Goal: Task Accomplishment & Management: Complete application form

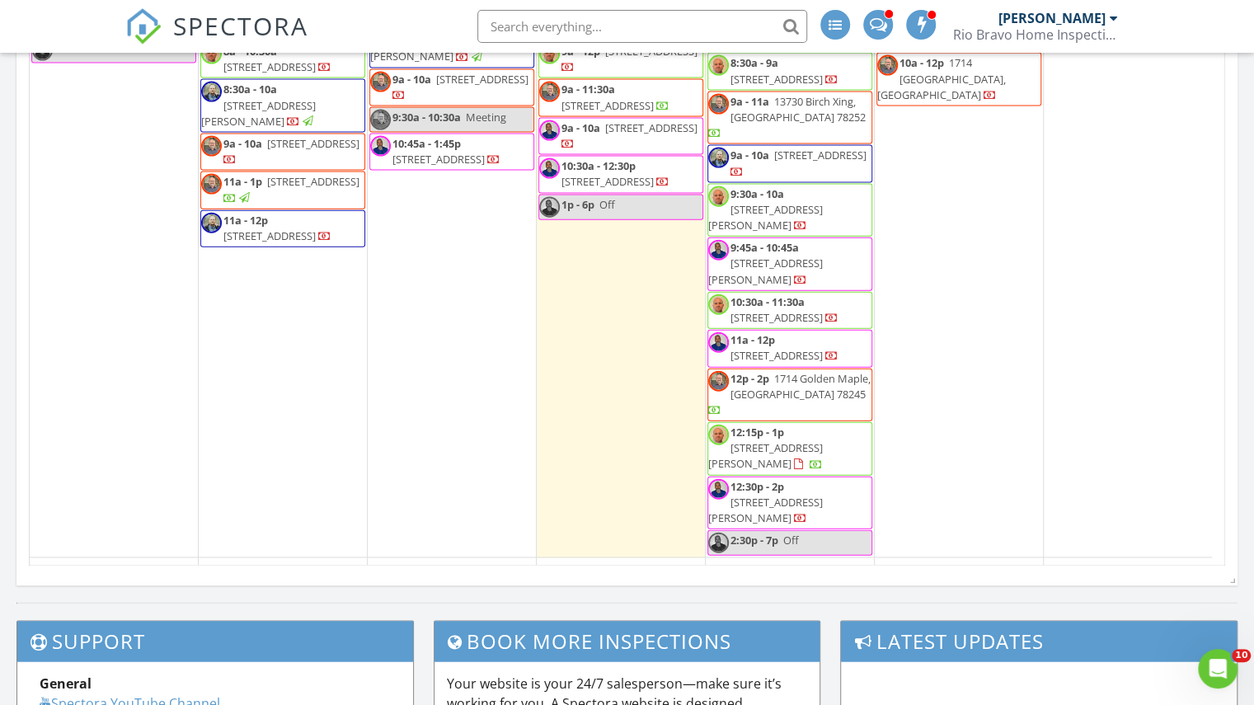
scroll to position [2064, 0]
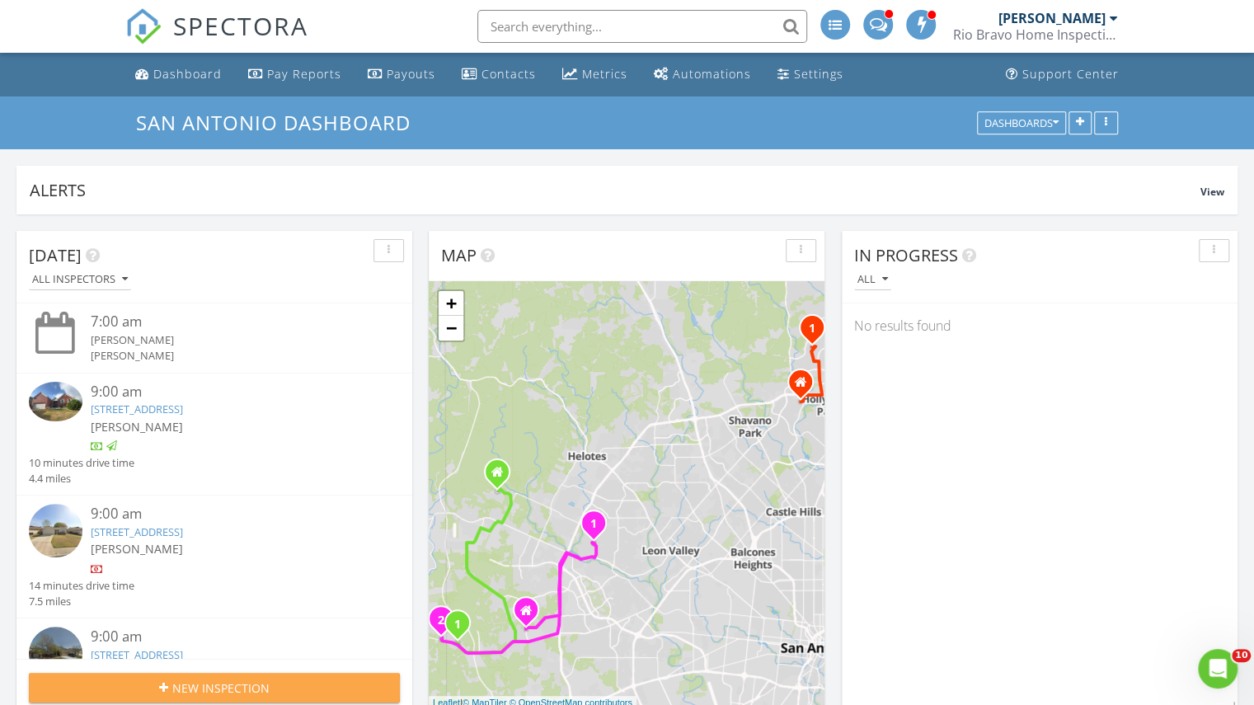
click at [251, 675] on button "New Inspection" at bounding box center [214, 687] width 371 height 30
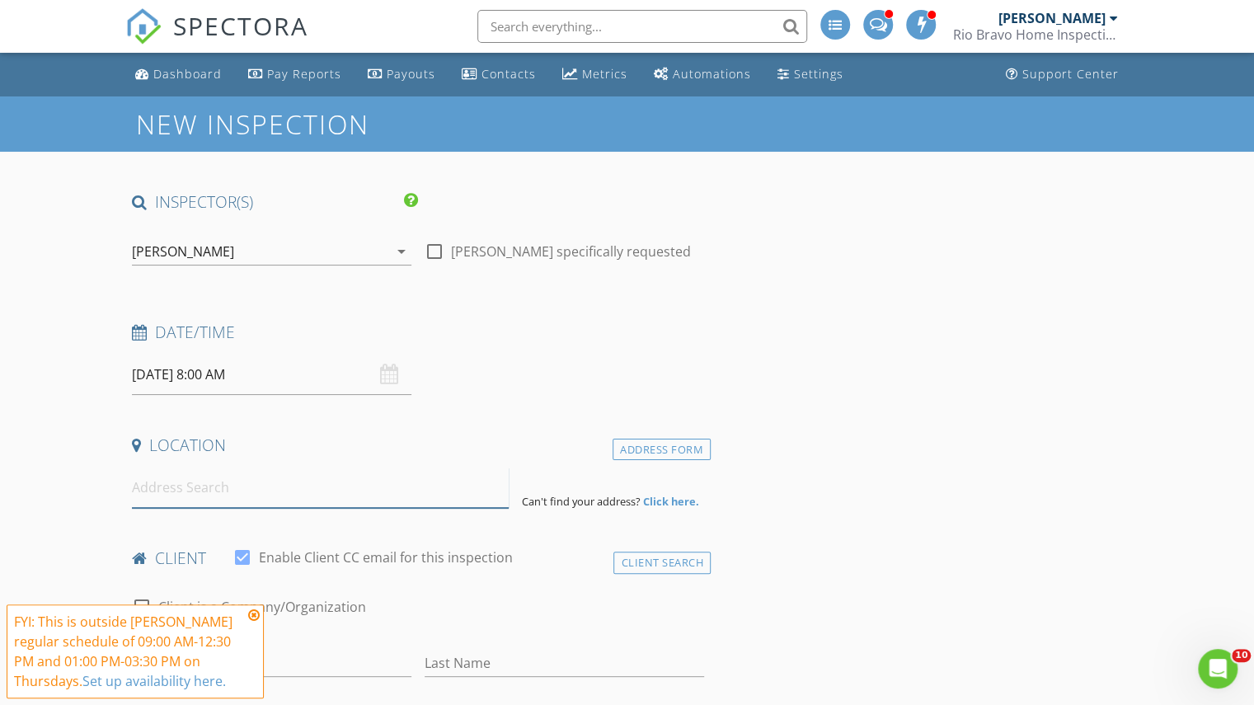
click at [218, 506] on input at bounding box center [320, 487] width 377 height 40
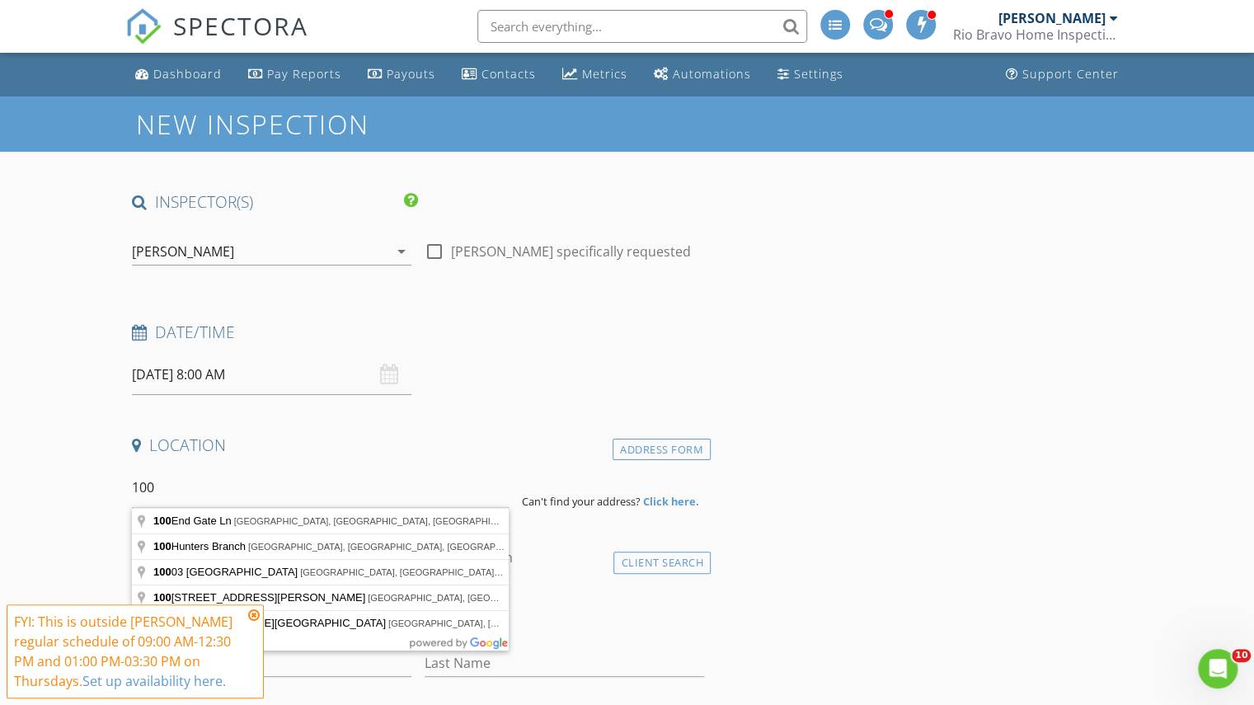
type input "100 End Gate Ln, Shavano Park, TX, USA"
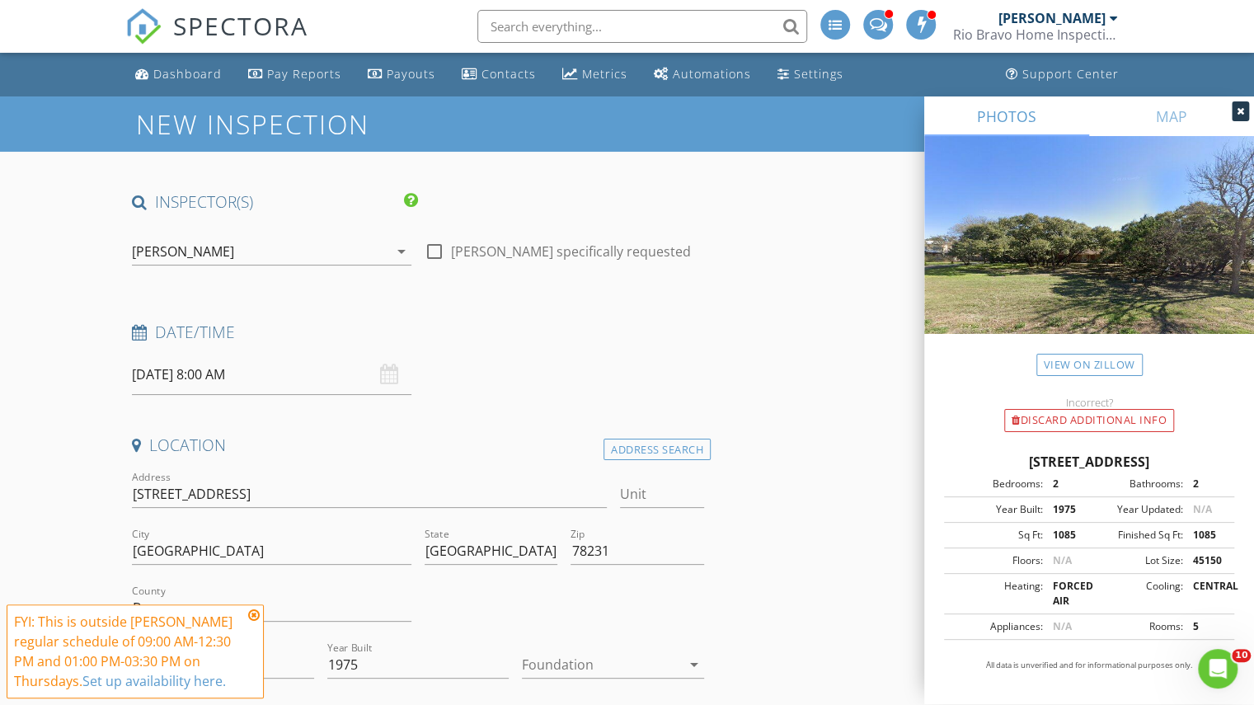
scroll to position [412, 0]
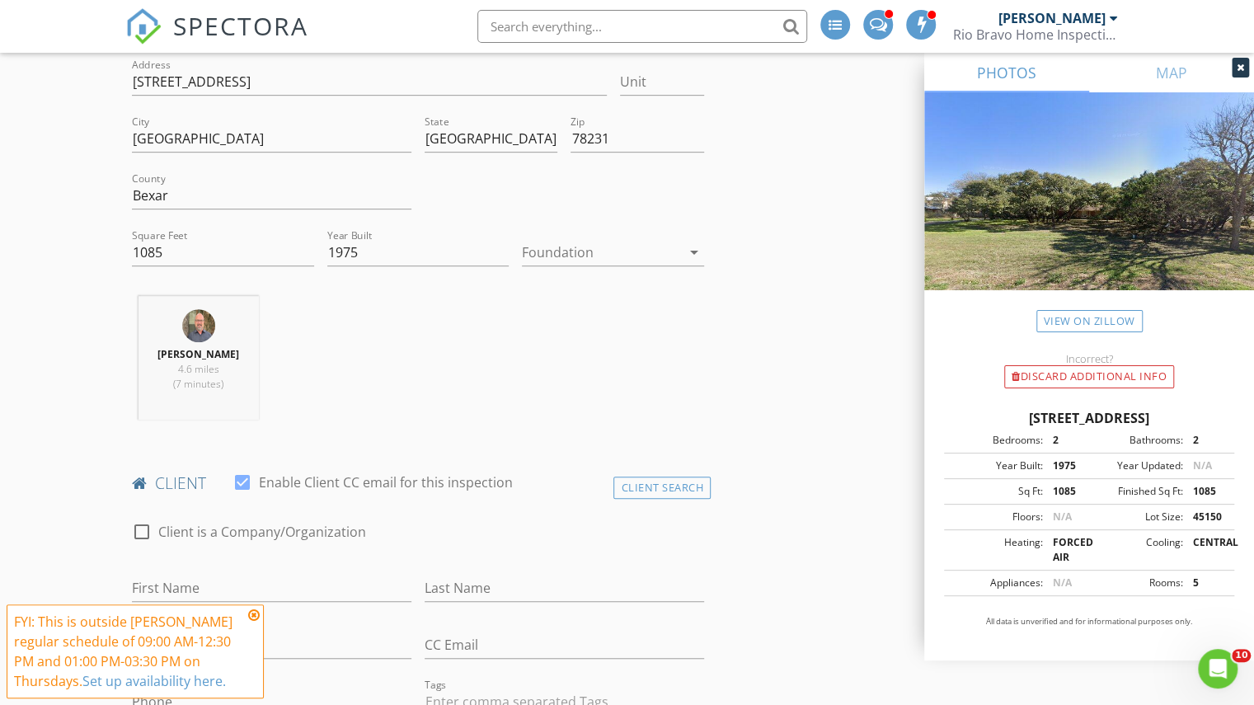
click at [598, 239] on div at bounding box center [601, 252] width 159 height 26
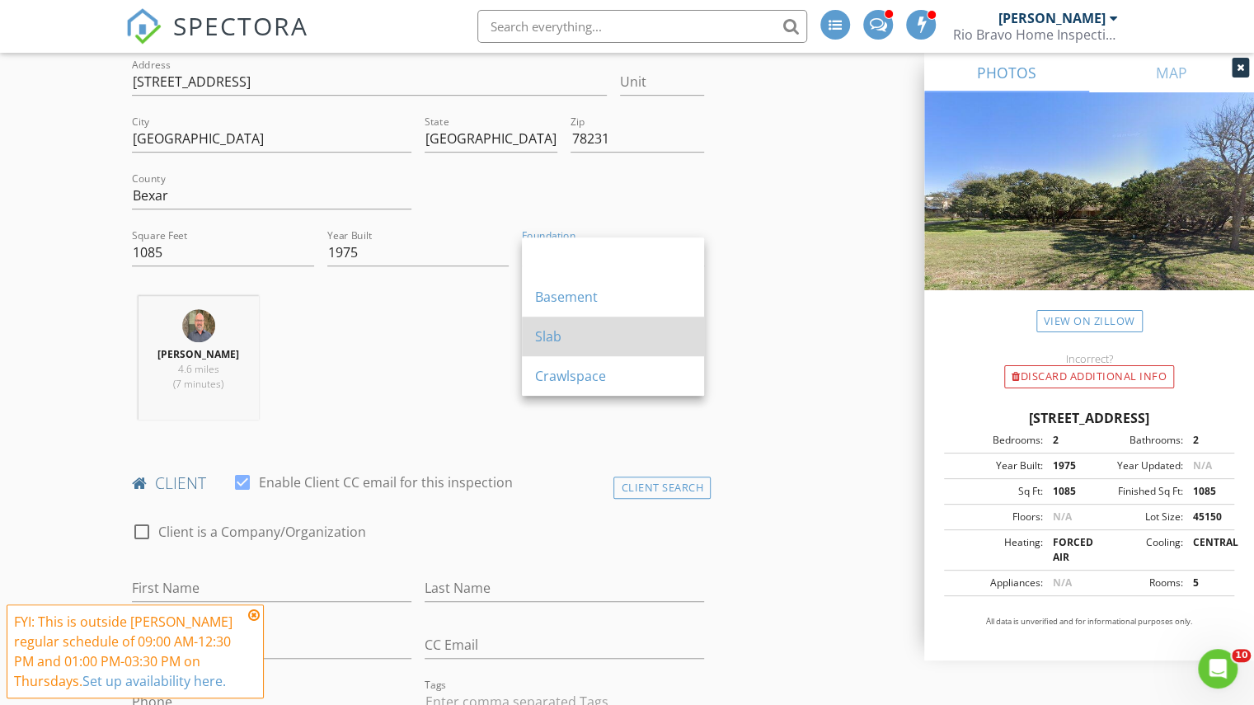
click at [577, 349] on div "Slab" at bounding box center [613, 336] width 156 height 40
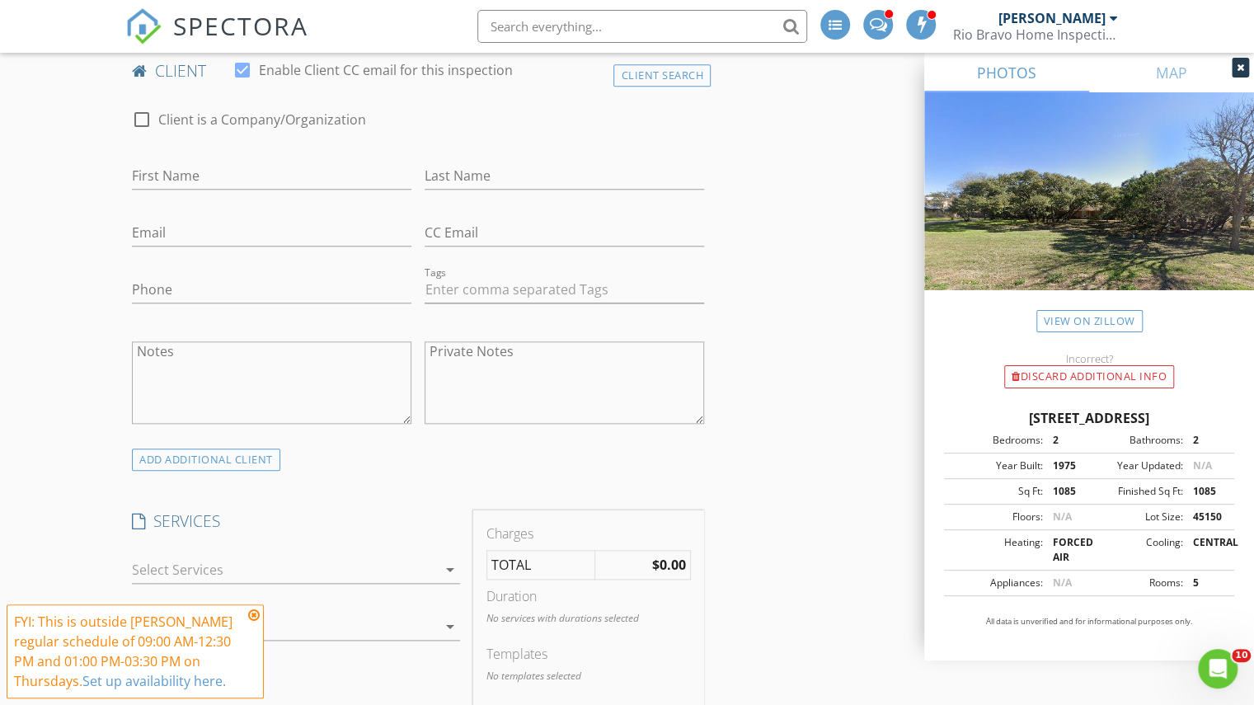
scroll to position [1071, 0]
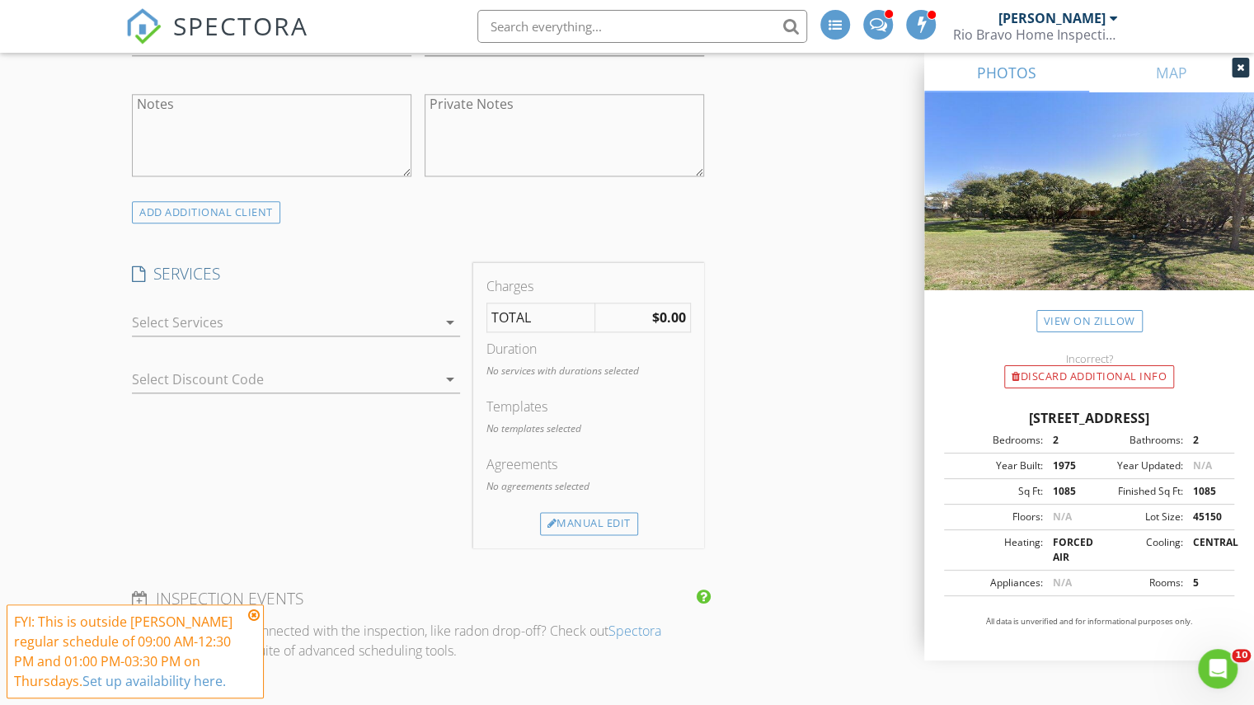
click at [292, 319] on div at bounding box center [284, 322] width 305 height 26
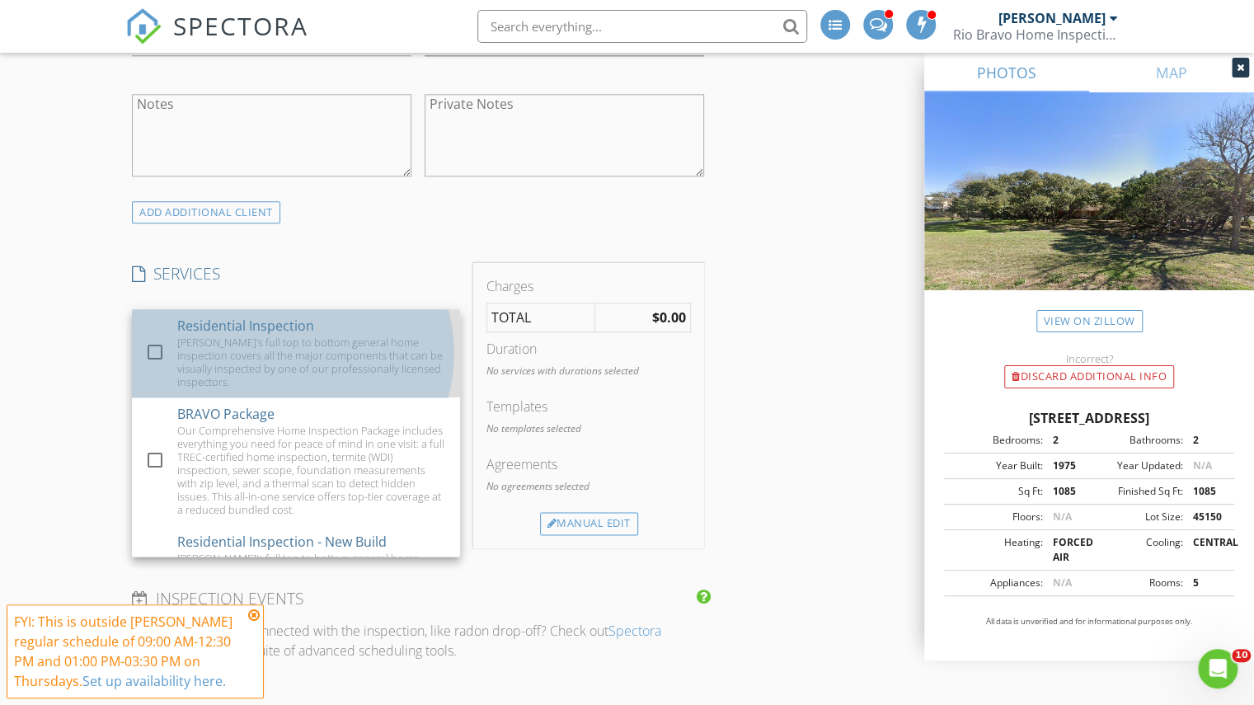
click at [290, 319] on div "Residential Inspection" at bounding box center [245, 326] width 137 height 20
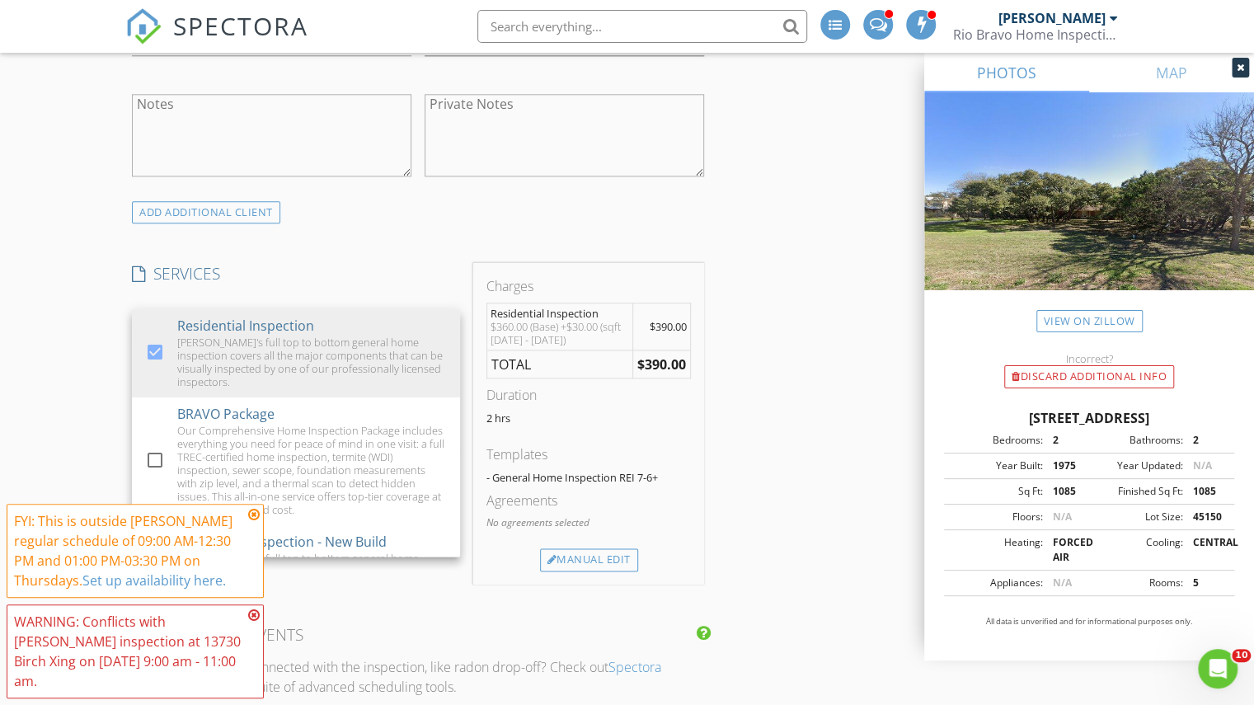
click at [346, 236] on div "INSPECTOR(S) check_box Charles Cole PRIMARY check_box_outline_blank Brad Test c…" at bounding box center [417, 588] width 585 height 2936
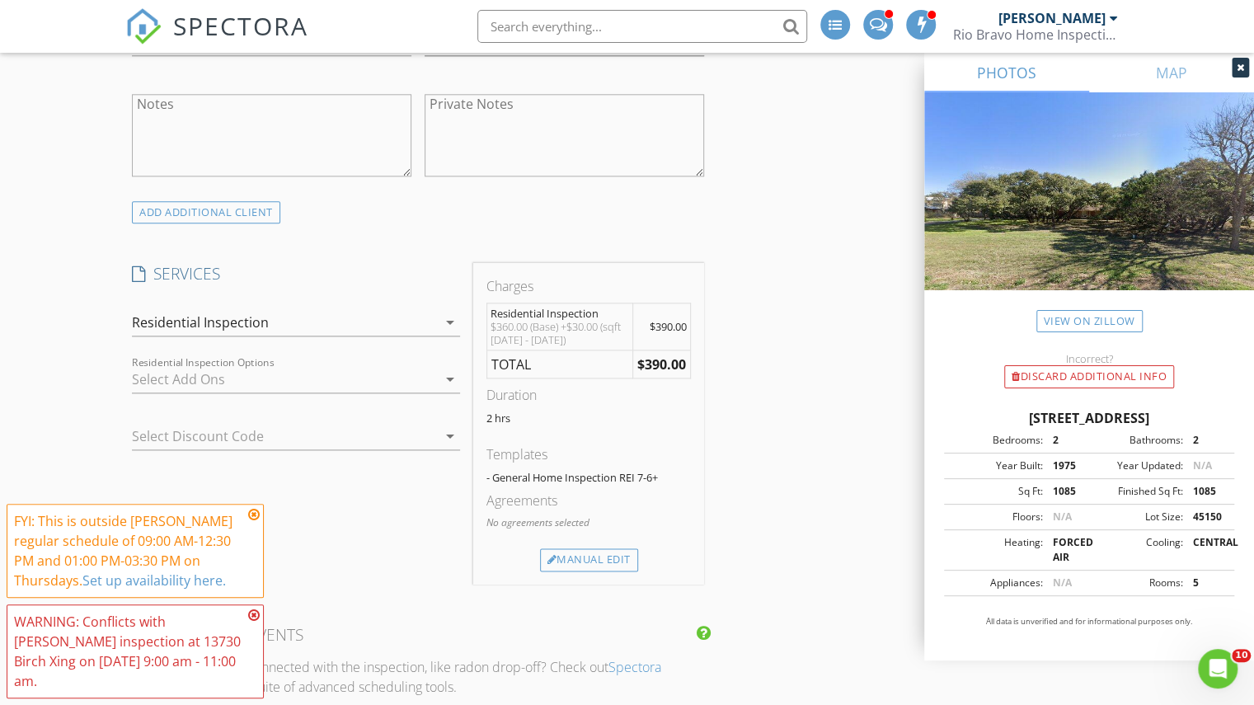
click at [288, 373] on div at bounding box center [284, 379] width 305 height 26
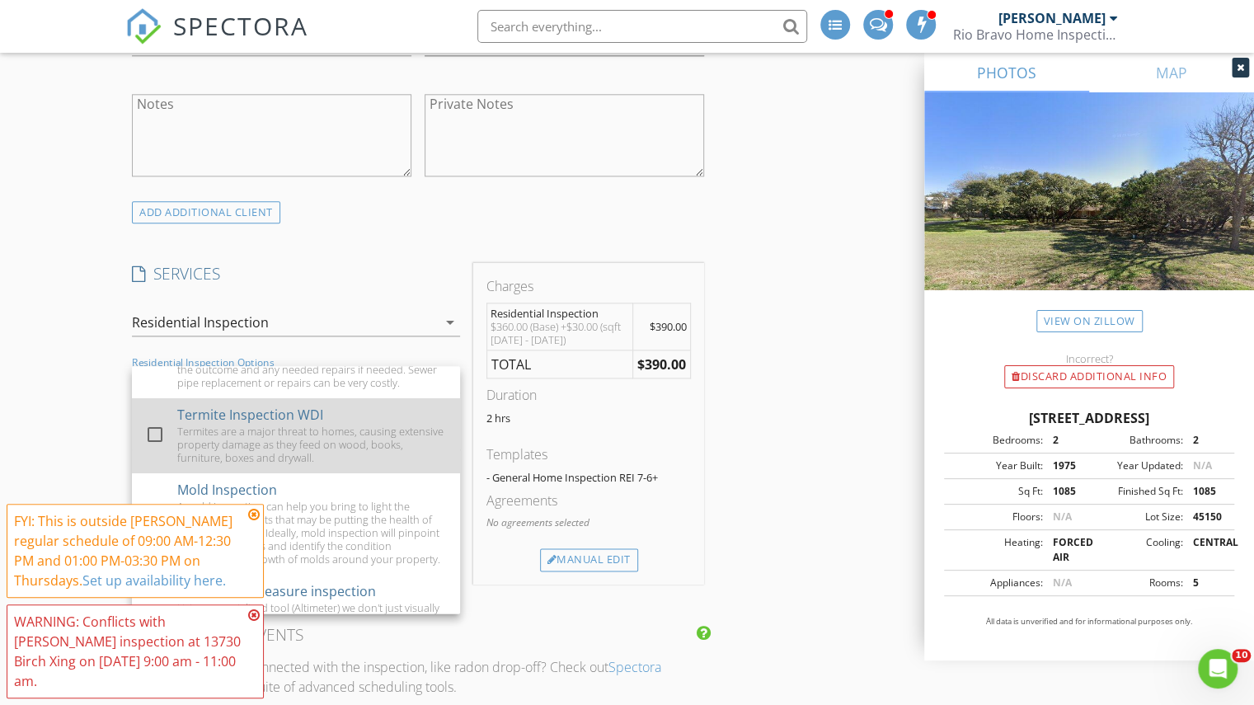
click at [259, 459] on div "Termites are a major threat to homes, causing extensive property damage as they…" at bounding box center [312, 444] width 270 height 40
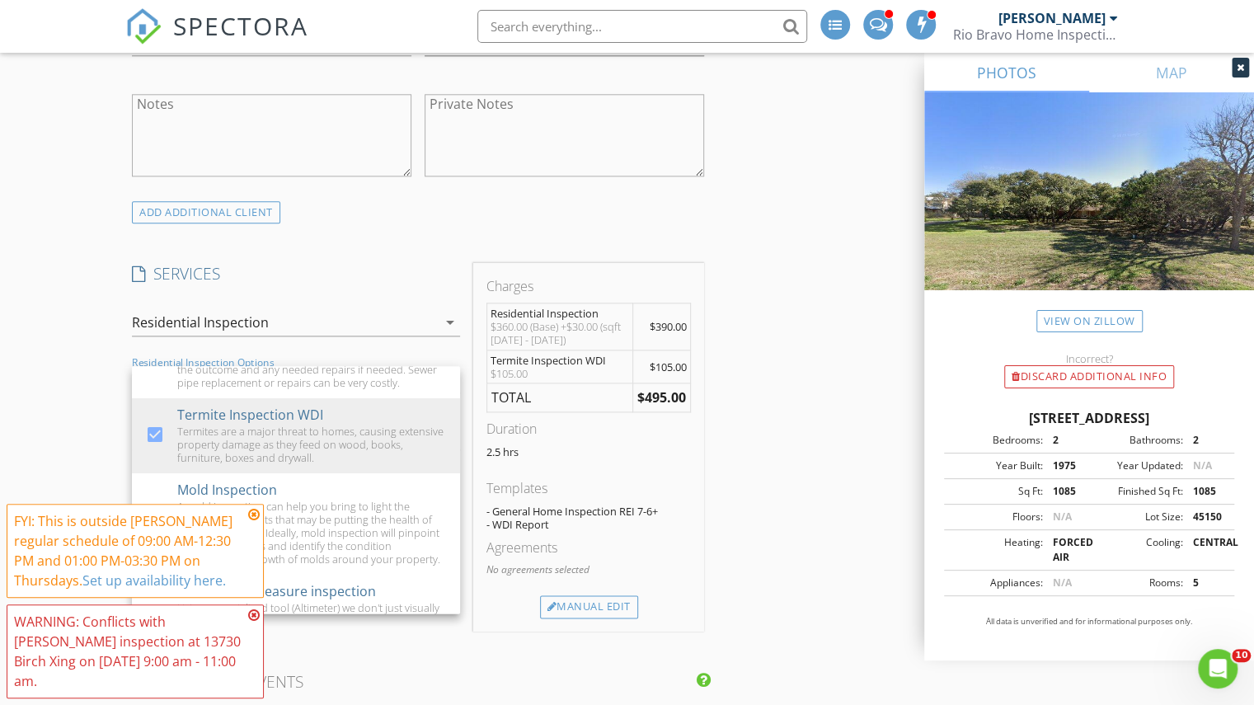
click at [768, 444] on div "INSPECTOR(S) check_box Charles Cole PRIMARY check_box_outline_blank Brad Test c…" at bounding box center [626, 659] width 1003 height 3079
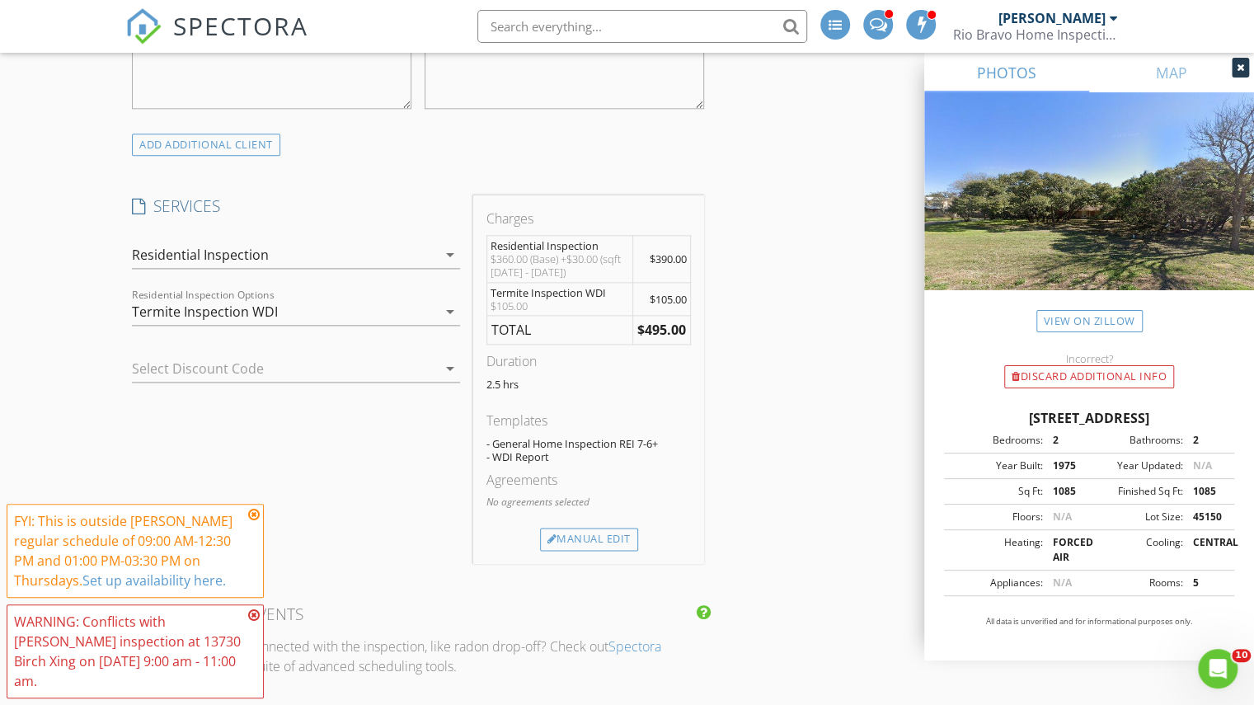
scroll to position [1154, 0]
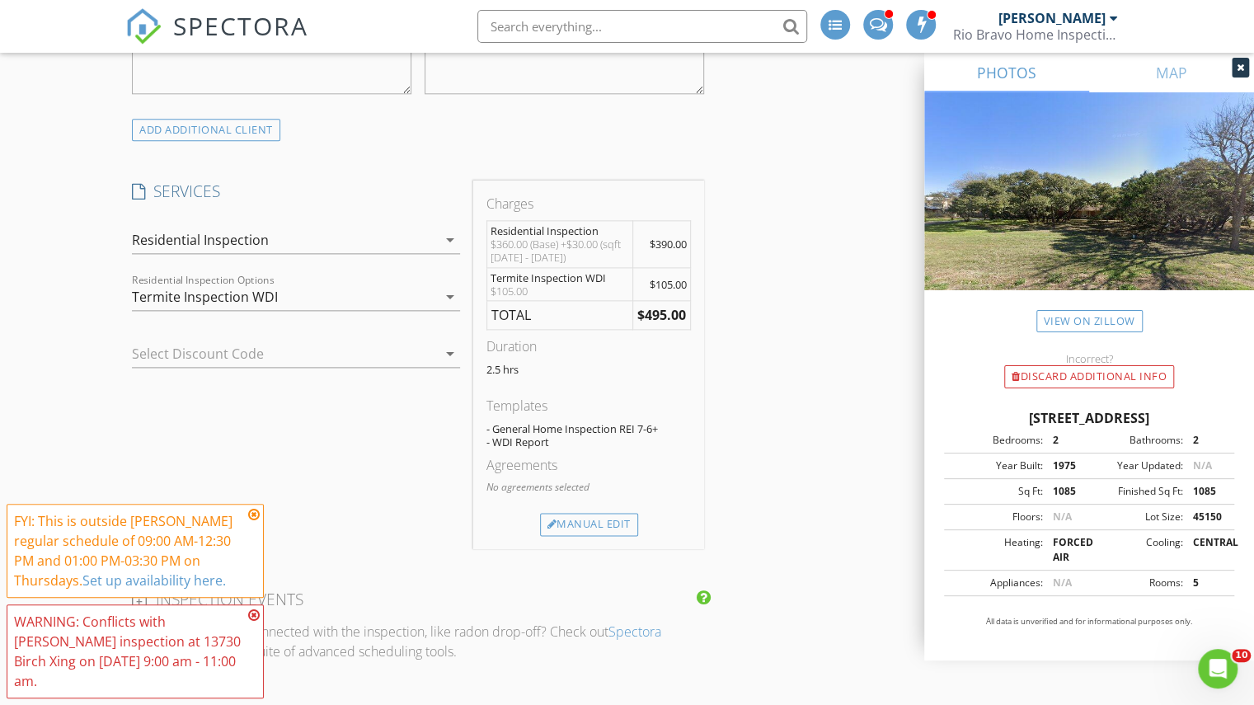
click at [257, 521] on icon at bounding box center [254, 514] width 12 height 13
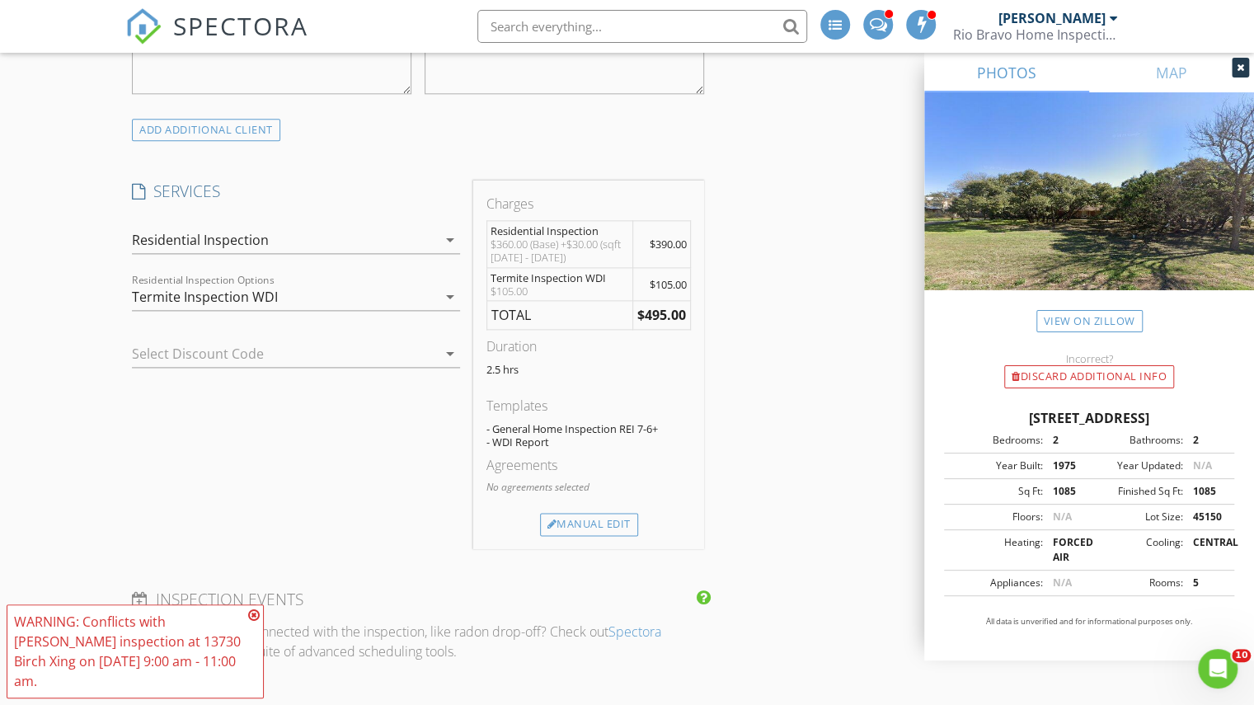
click at [254, 621] on icon at bounding box center [254, 614] width 12 height 13
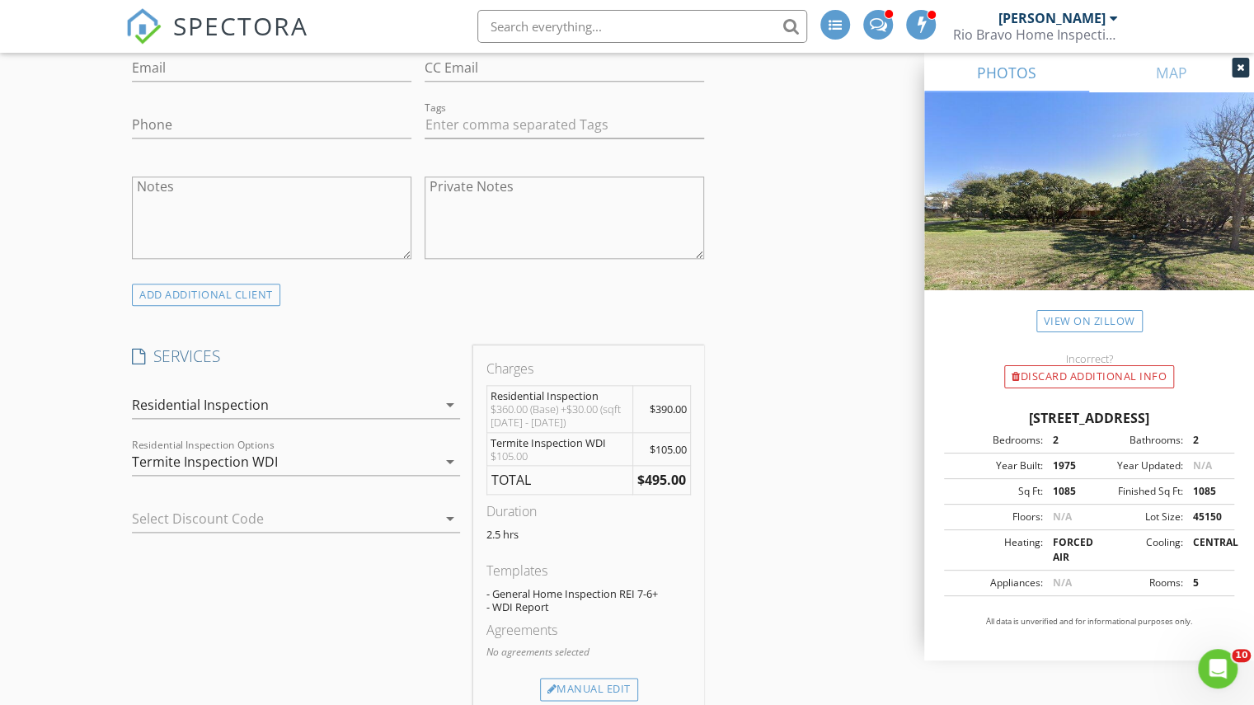
scroll to position [1071, 0]
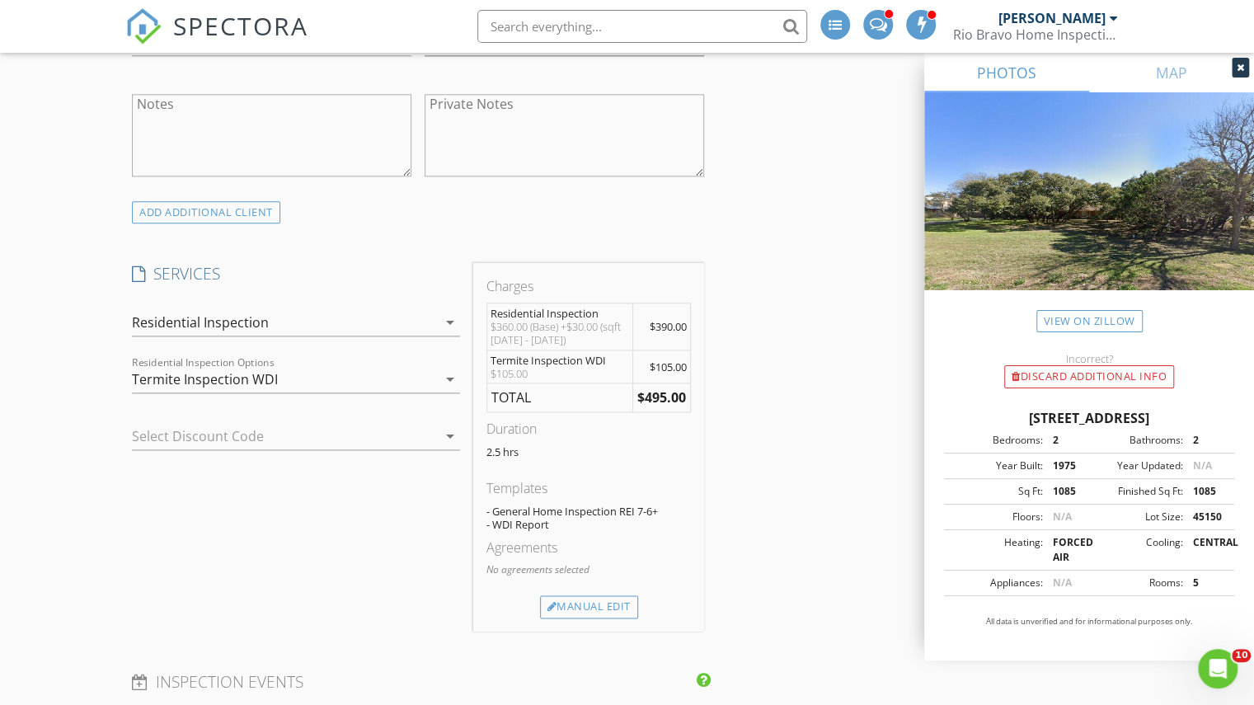
click at [289, 361] on div "check_box_outline_blank Sewer Scope A trained, professional inspector will run …" at bounding box center [296, 383] width 328 height 54
click at [275, 379] on div "Termite Inspection WDI" at bounding box center [205, 379] width 146 height 15
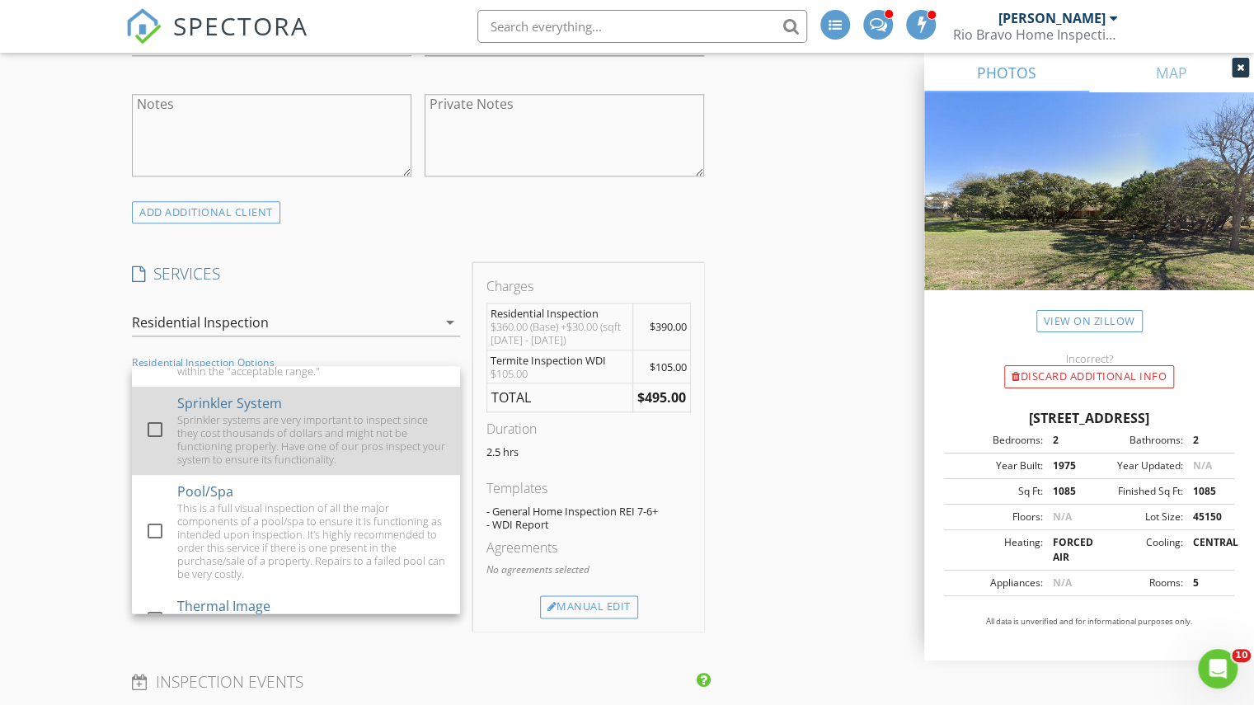
scroll to position [482, 0]
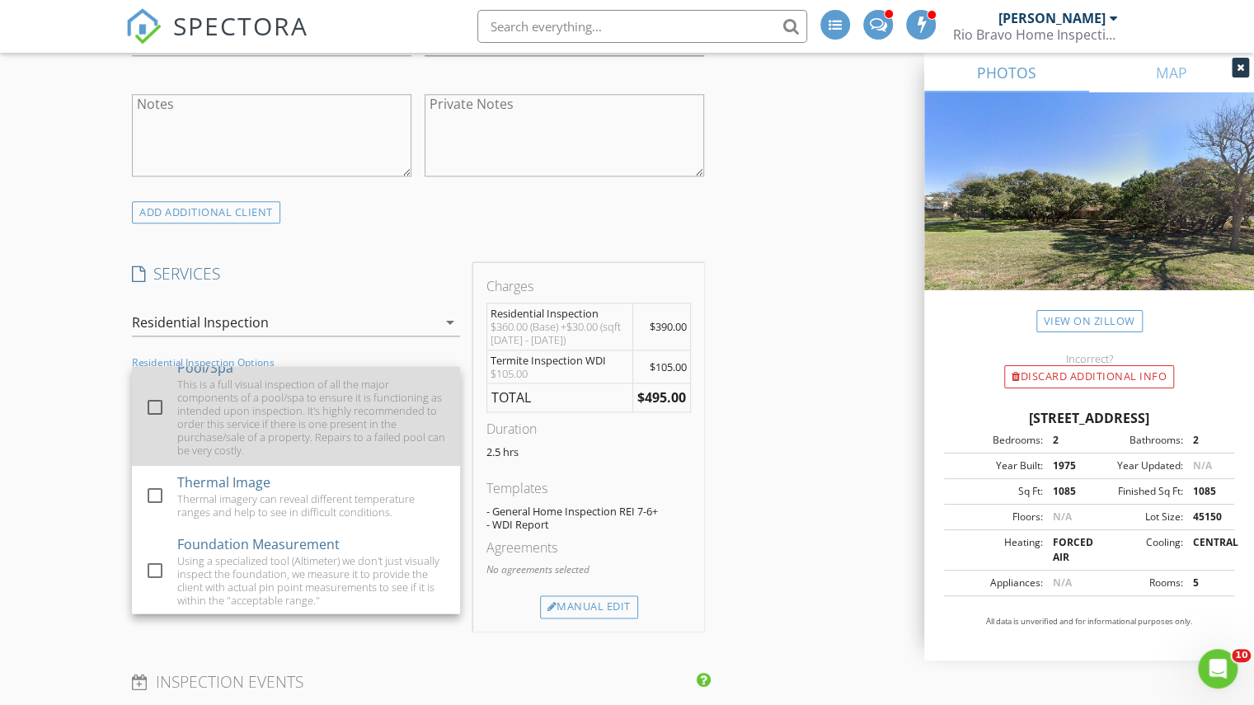
click at [264, 404] on div "This is a full visual inspection of all the major components of a pool/spa to e…" at bounding box center [312, 416] width 270 height 79
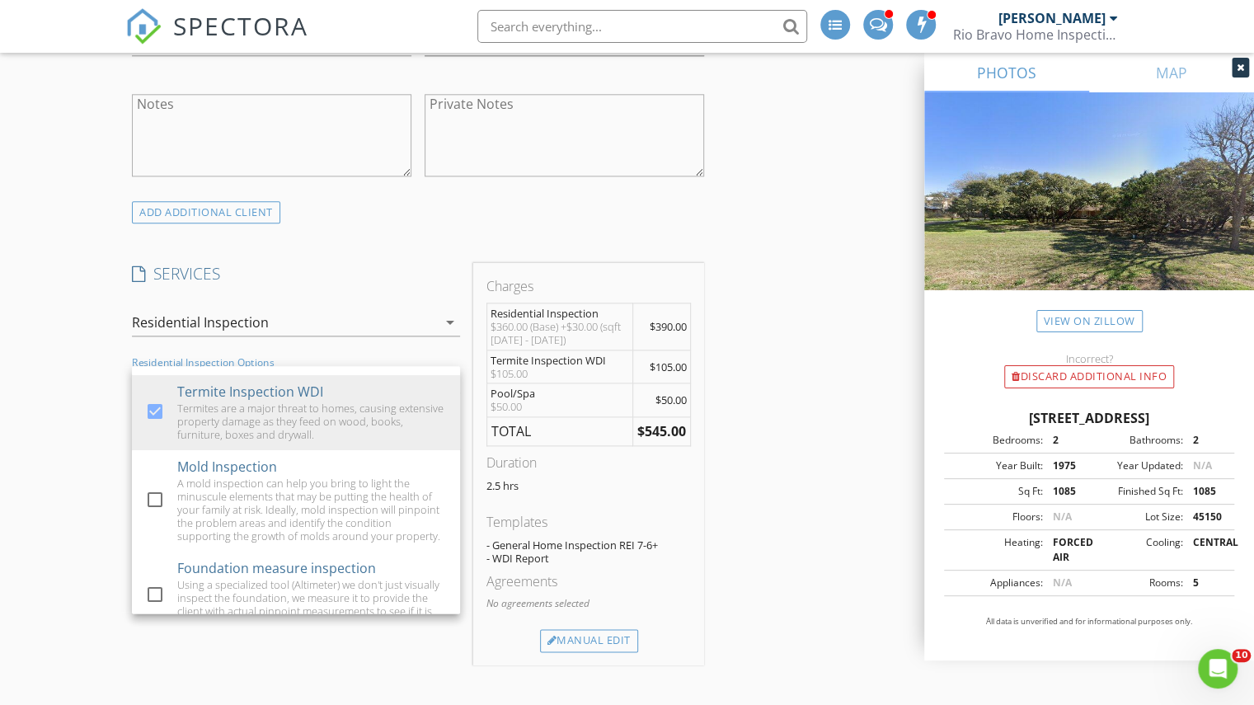
scroll to position [0, 0]
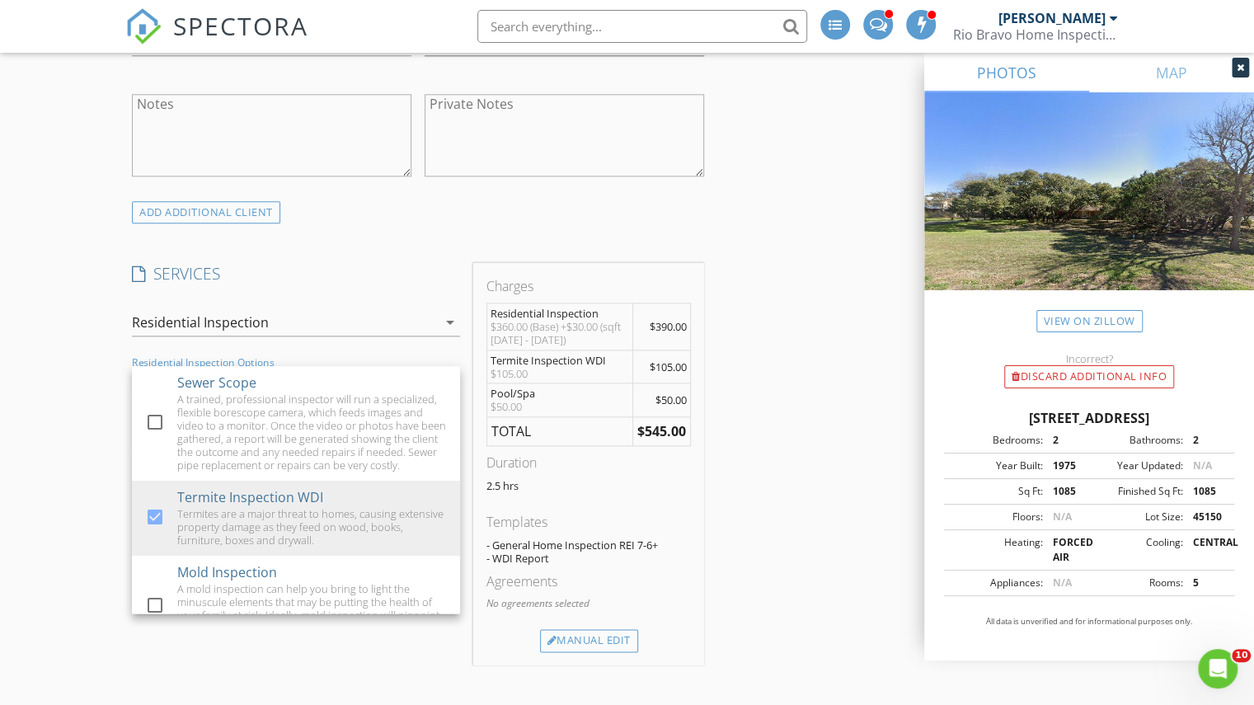
click at [447, 243] on div "INSPECTOR(S) check_box Charles Cole PRIMARY check_box_outline_blank Brad Test c…" at bounding box center [417, 628] width 585 height 3016
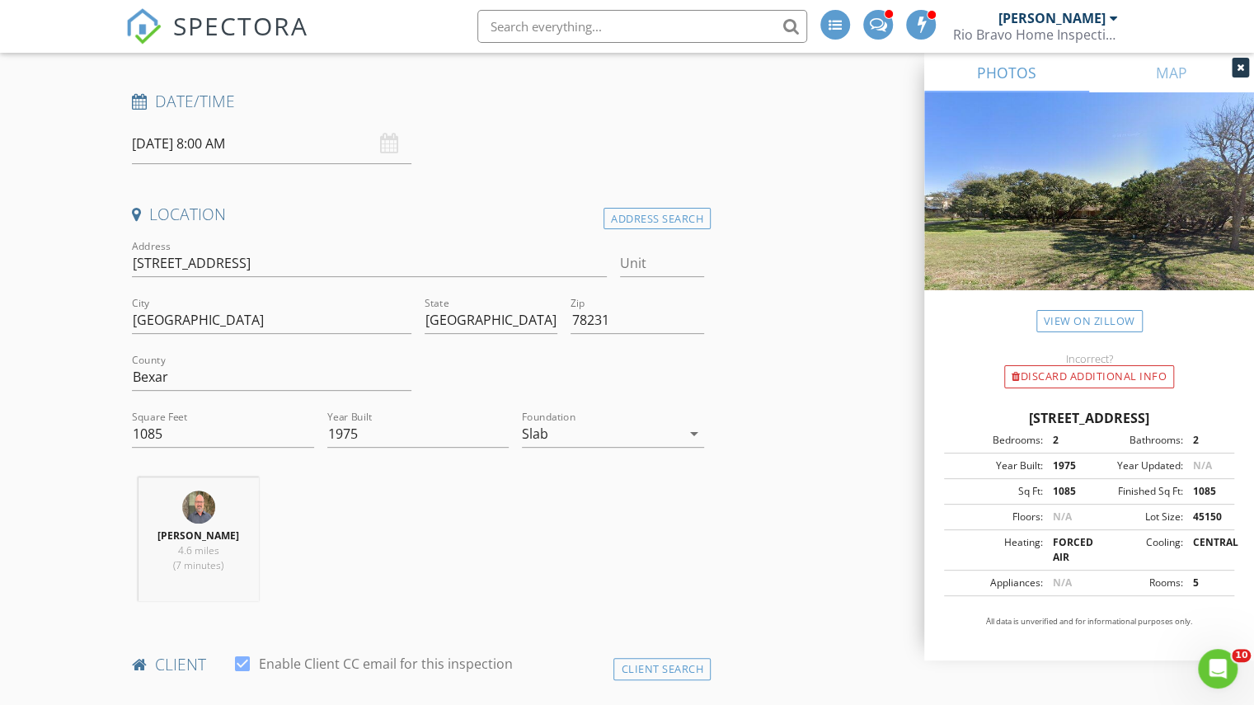
scroll to position [165, 0]
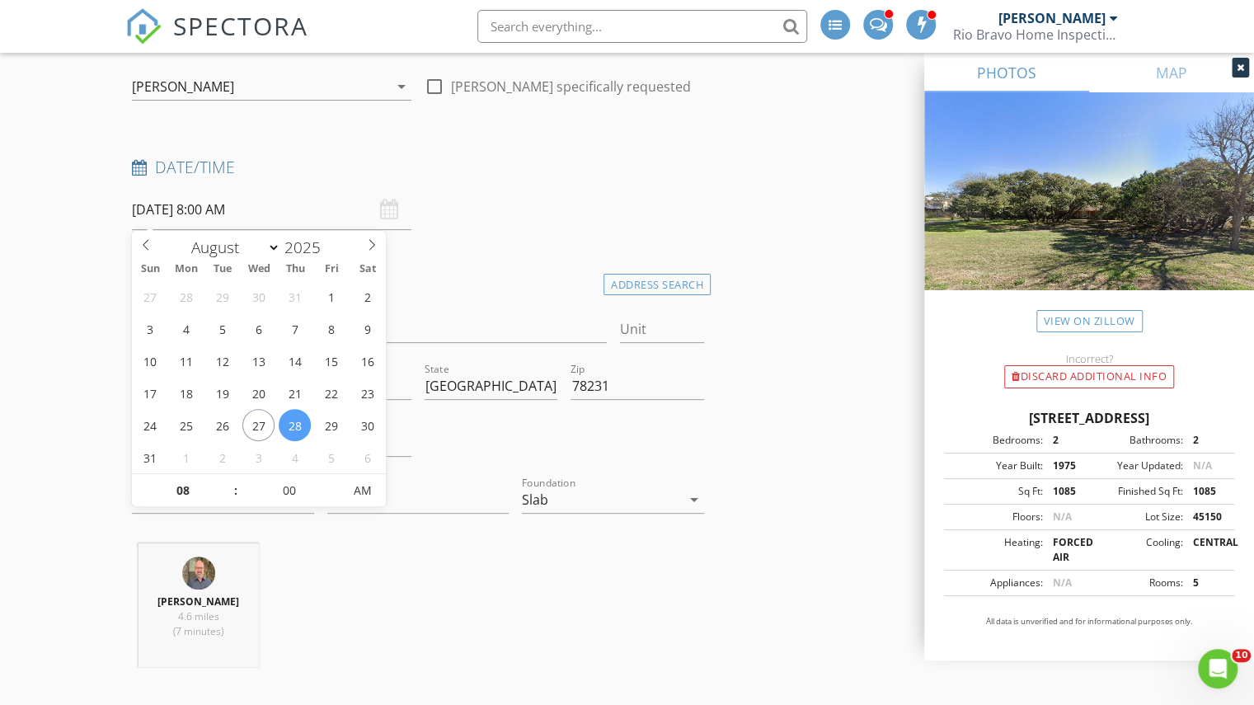
click at [208, 205] on input "08/28/2025 8:00 AM" at bounding box center [271, 210] width 279 height 40
type input "08/29/2025 8:00 AM"
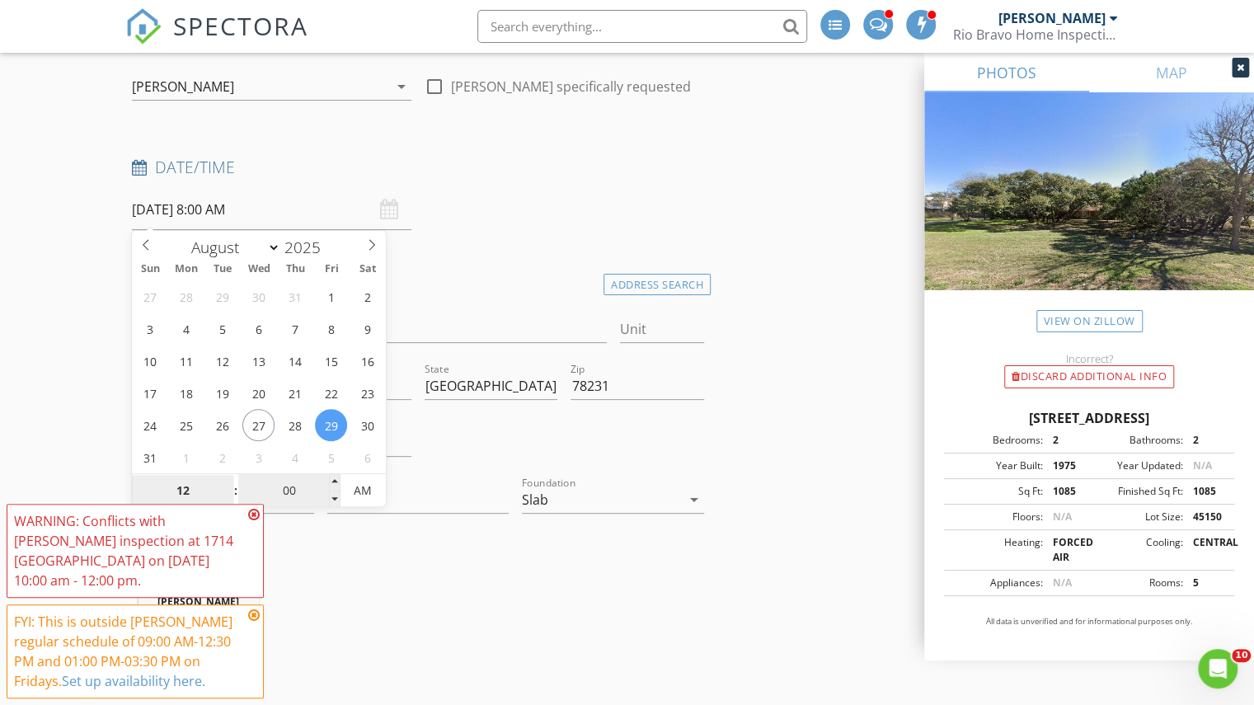
type input "12"
type input "08/29/2025 12:00 AM"
click at [269, 485] on input "00" at bounding box center [288, 491] width 101 height 33
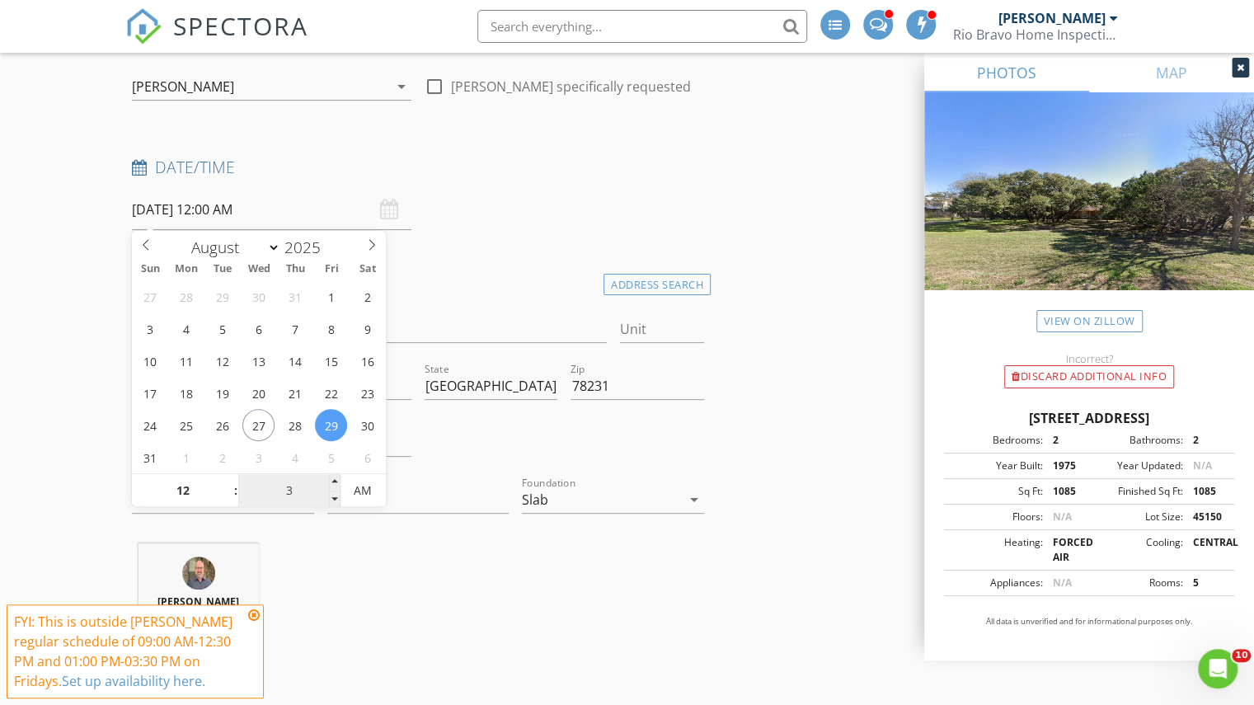
type input "30"
type input "08/29/2025 12:30 PM"
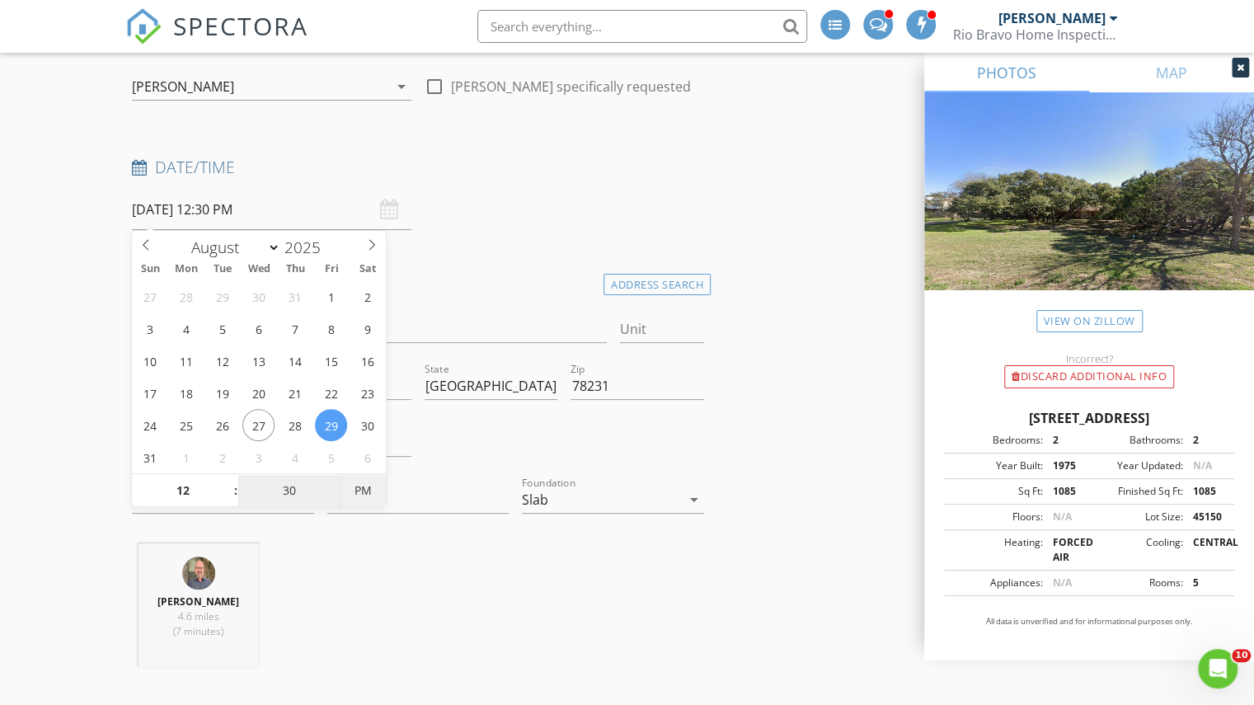
click at [382, 497] on span "PM" at bounding box center [362, 490] width 45 height 33
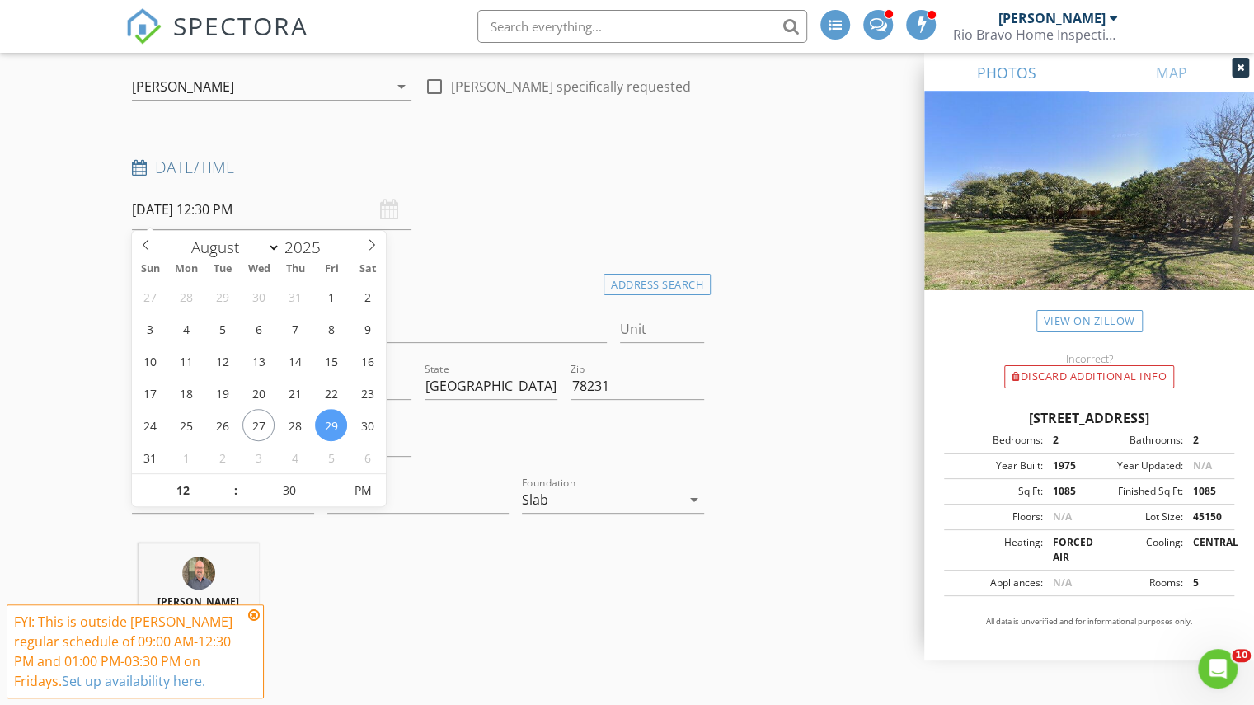
click at [420, 614] on div "Charles Cole 4.6 miles (7 minutes)" at bounding box center [417, 611] width 585 height 137
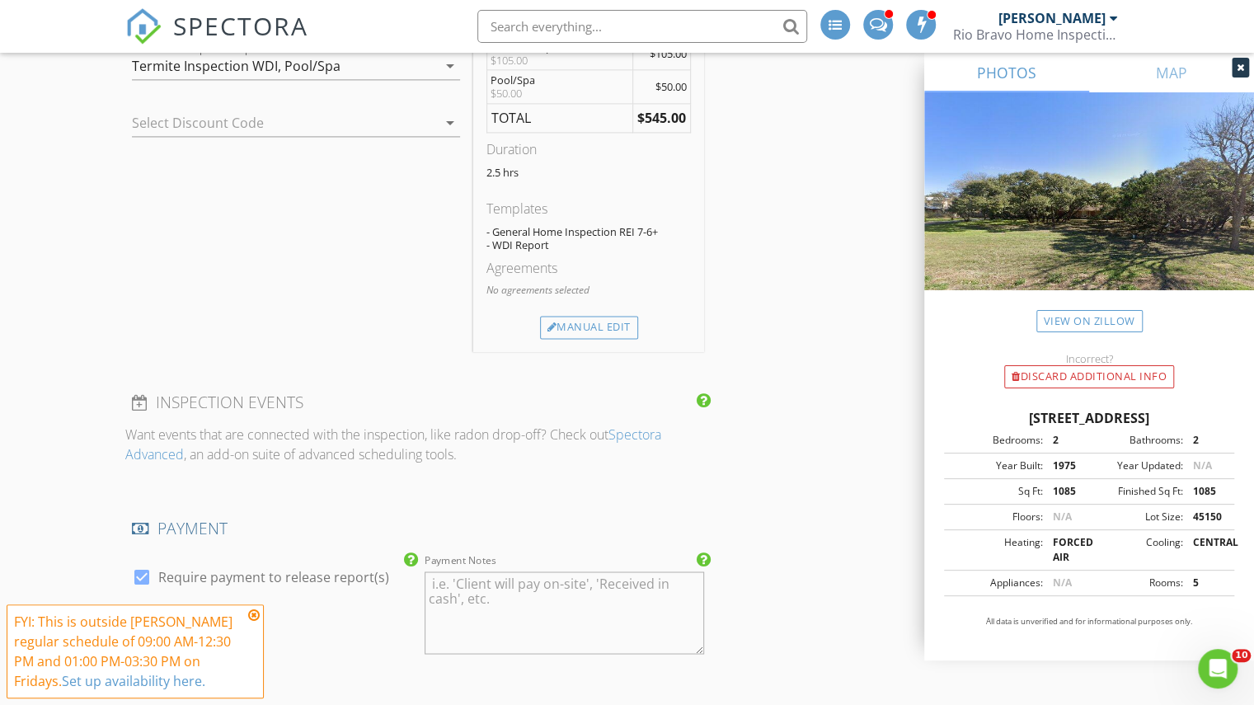
scroll to position [1483, 0]
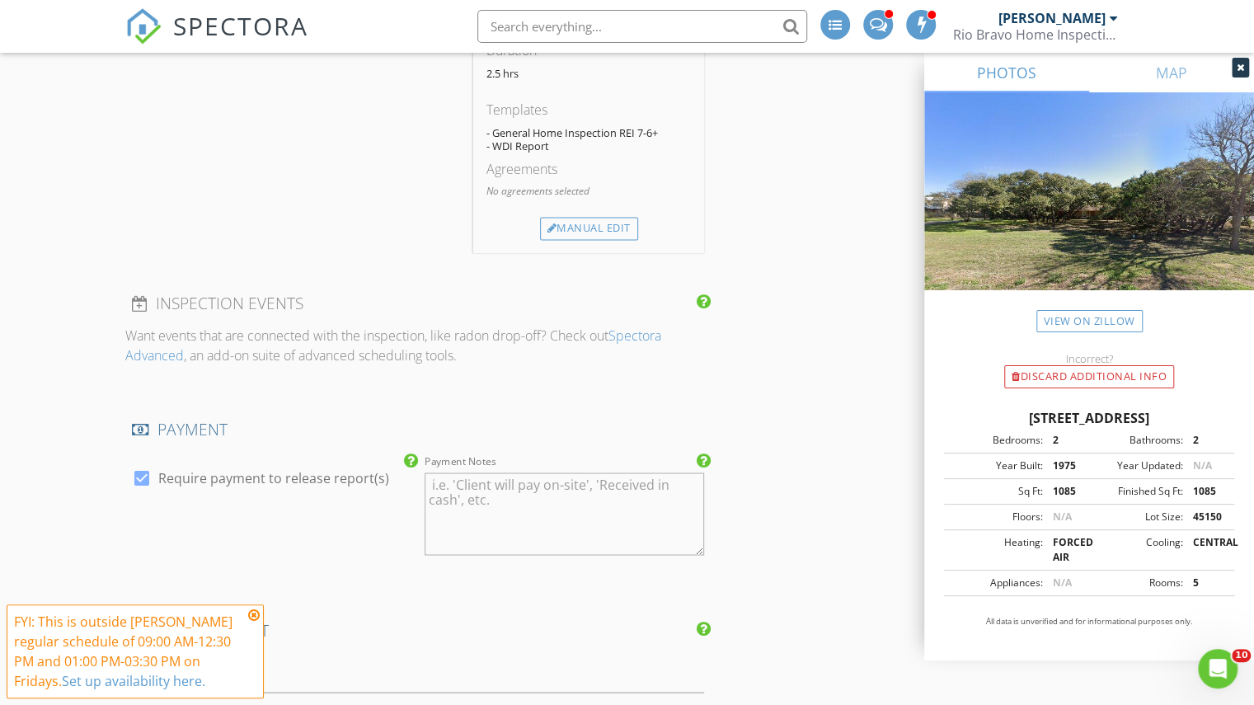
click at [256, 611] on icon at bounding box center [254, 614] width 12 height 13
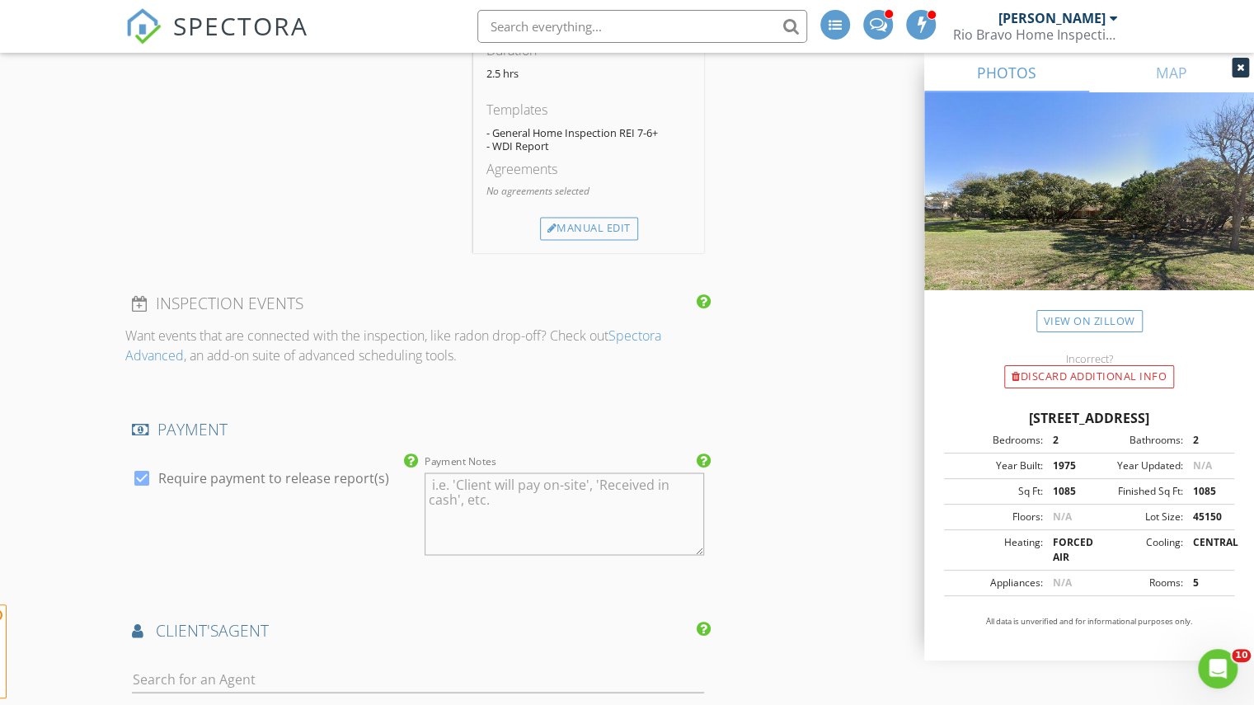
scroll to position [1648, 0]
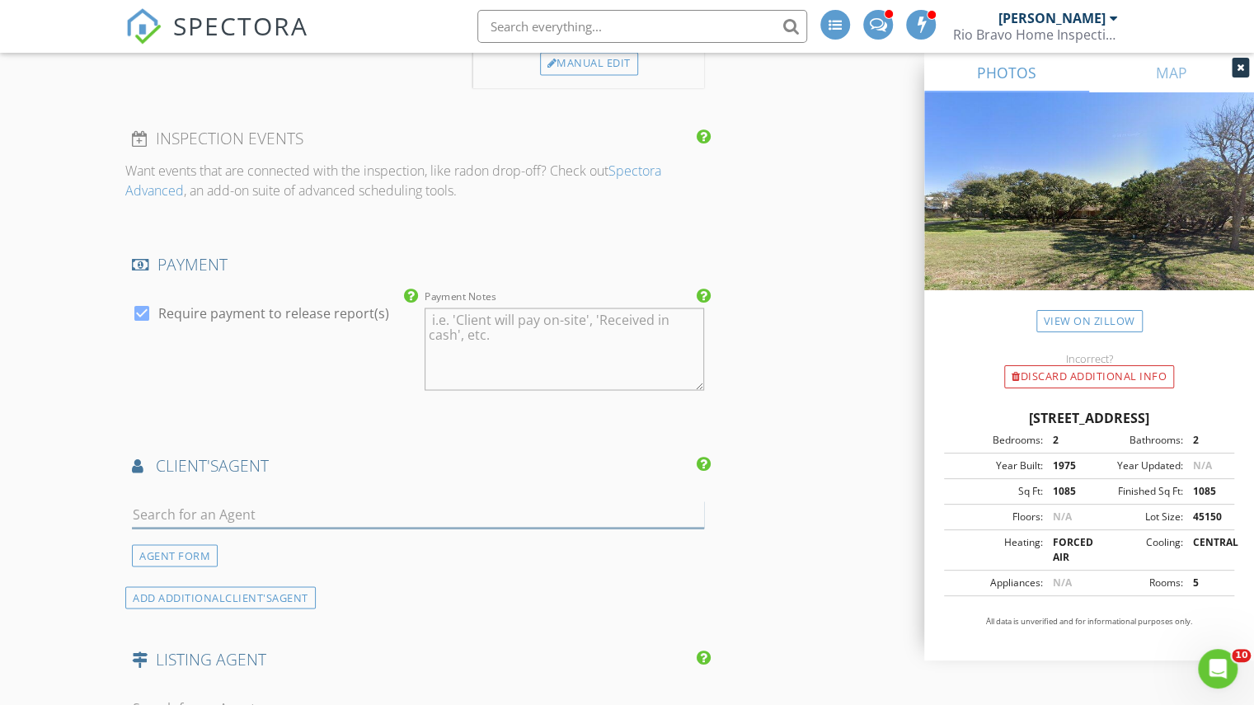
click at [211, 505] on input "text" at bounding box center [418, 513] width 572 height 27
click at [180, 553] on div "AGENT FORM" at bounding box center [175, 555] width 86 height 22
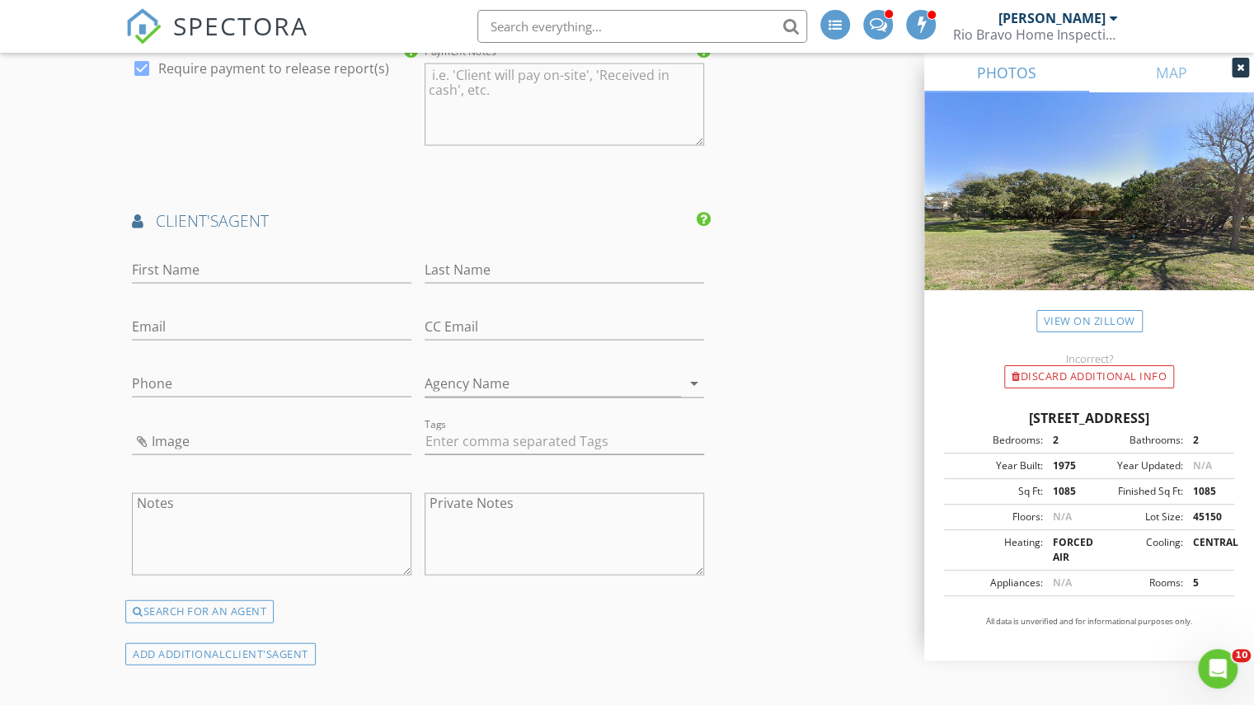
scroll to position [1896, 0]
click at [537, 261] on input "Last Name" at bounding box center [563, 266] width 279 height 27
type input "Binibutun"
click at [284, 323] on input "Email" at bounding box center [271, 323] width 279 height 27
click at [279, 326] on input "[EMAIL_ADDRESS][DOMAIN_NAME]" at bounding box center [271, 323] width 279 height 27
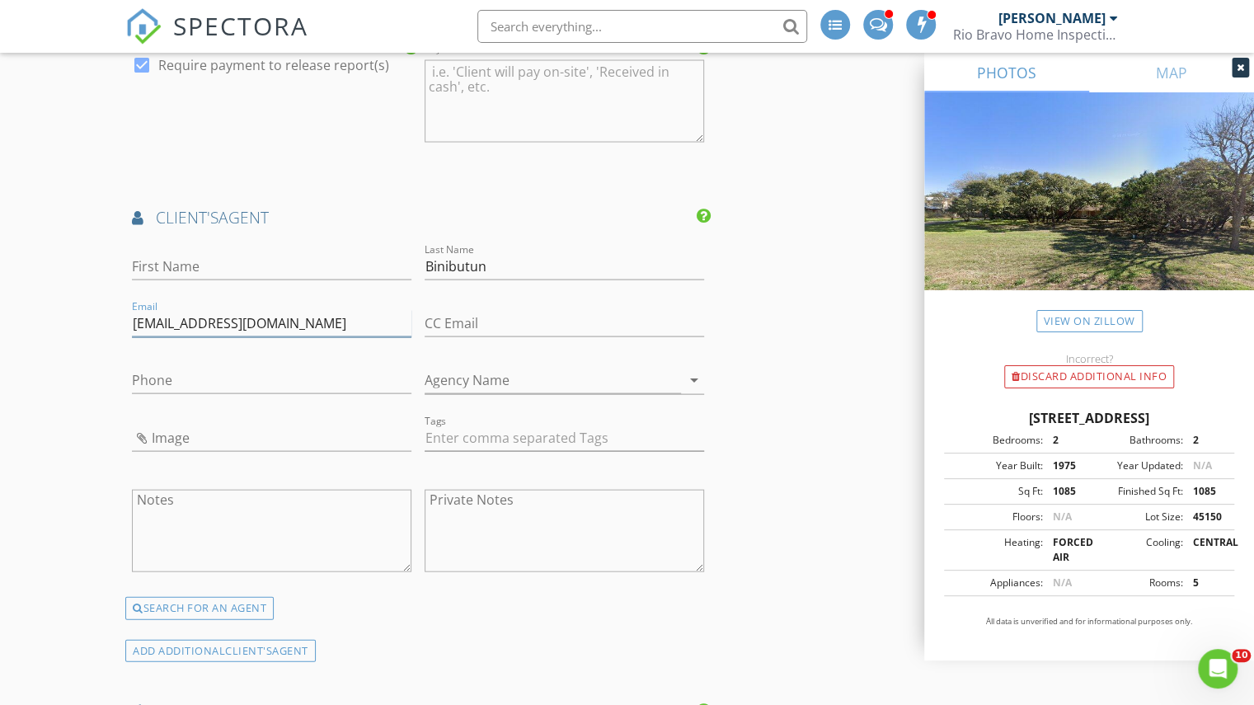
click at [279, 326] on input "[EMAIL_ADDRESS][DOMAIN_NAME]" at bounding box center [271, 323] width 279 height 27
click at [278, 326] on input "[EMAIL_ADDRESS][DOMAIN_NAME]" at bounding box center [271, 323] width 279 height 27
click at [277, 327] on input "[EMAIL_ADDRESS][DOMAIN_NAME]" at bounding box center [271, 323] width 279 height 27
type input "[EMAIL_ADDRESS][DOMAIN_NAME]"
click at [476, 254] on input "Binibutun" at bounding box center [563, 266] width 279 height 27
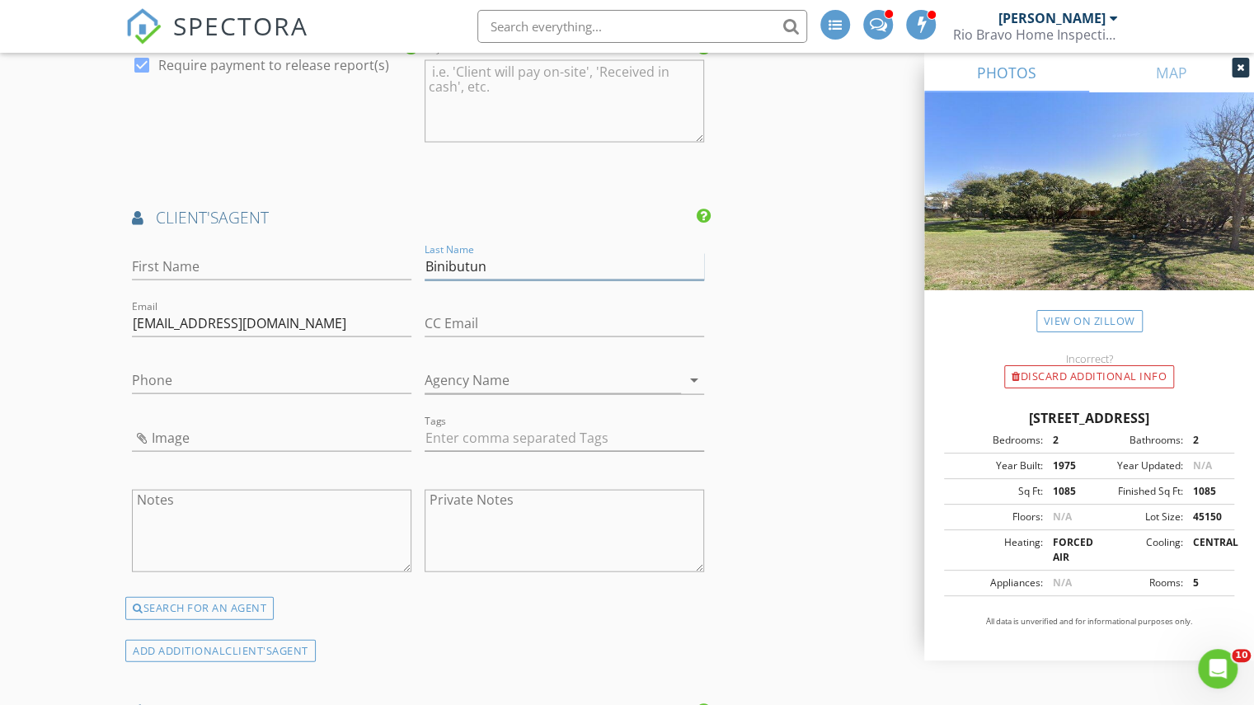
click at [476, 255] on input "Binibutun" at bounding box center [563, 266] width 279 height 27
click at [231, 253] on input "First Name" at bounding box center [271, 266] width 279 height 27
type input "[PERSON_NAME]"
click at [265, 159] on div "check_box Require payment to release report(s)" at bounding box center [271, 103] width 293 height 129
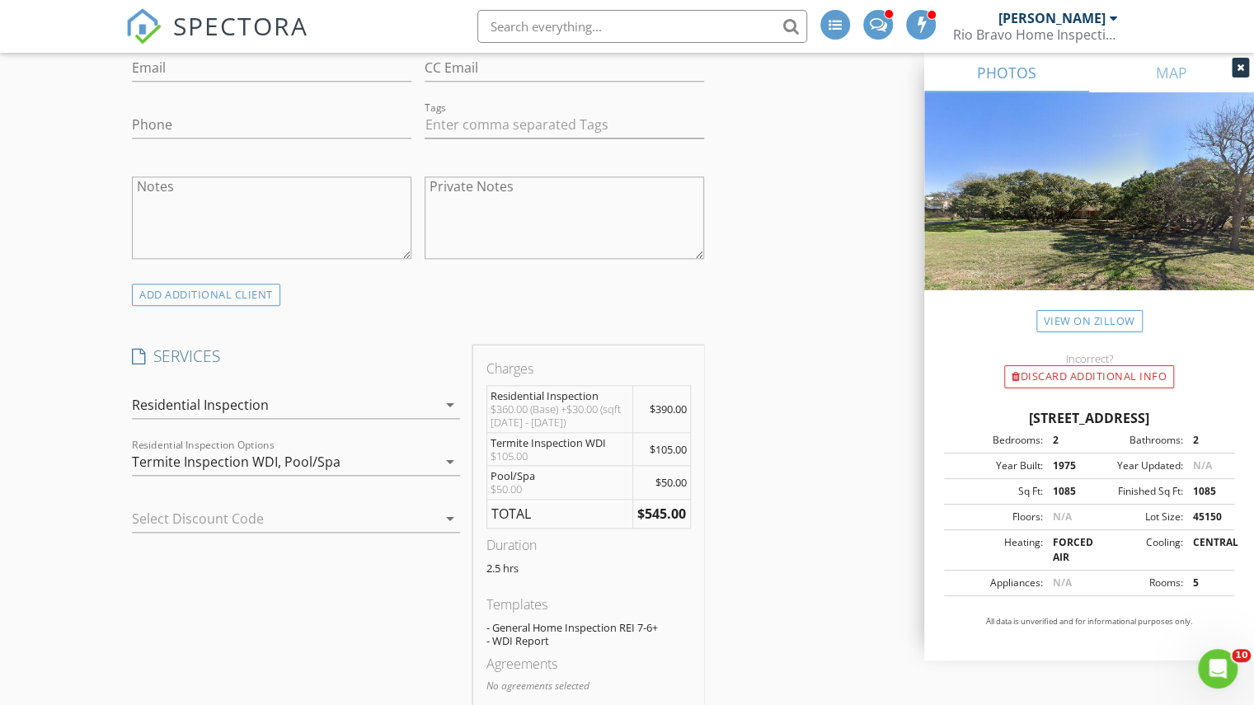
scroll to position [742, 0]
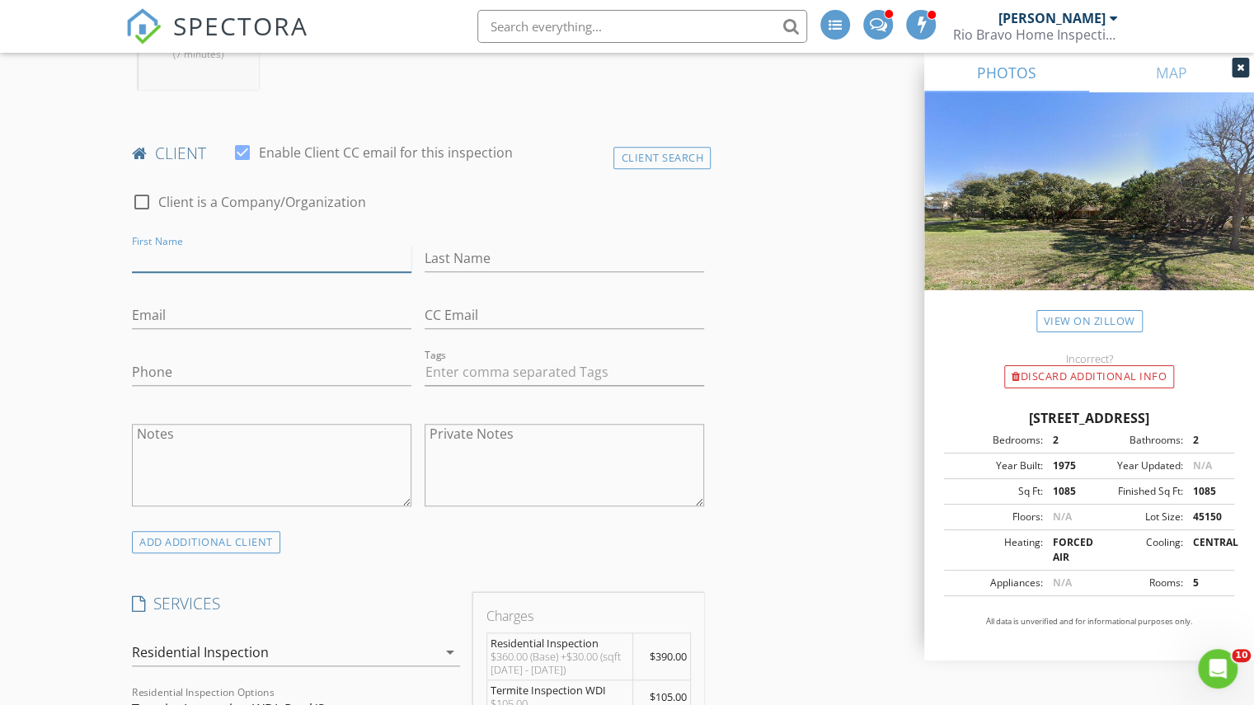
click at [209, 265] on input "First Name" at bounding box center [271, 258] width 279 height 27
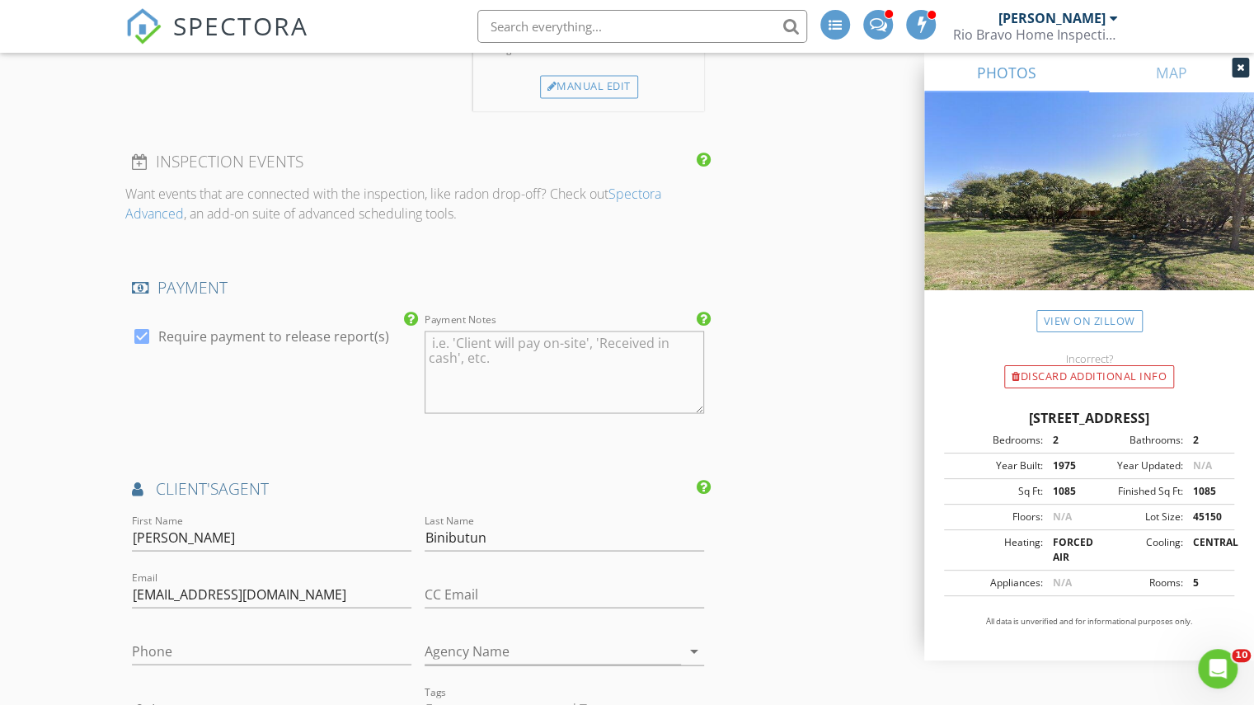
scroll to position [1648, 0]
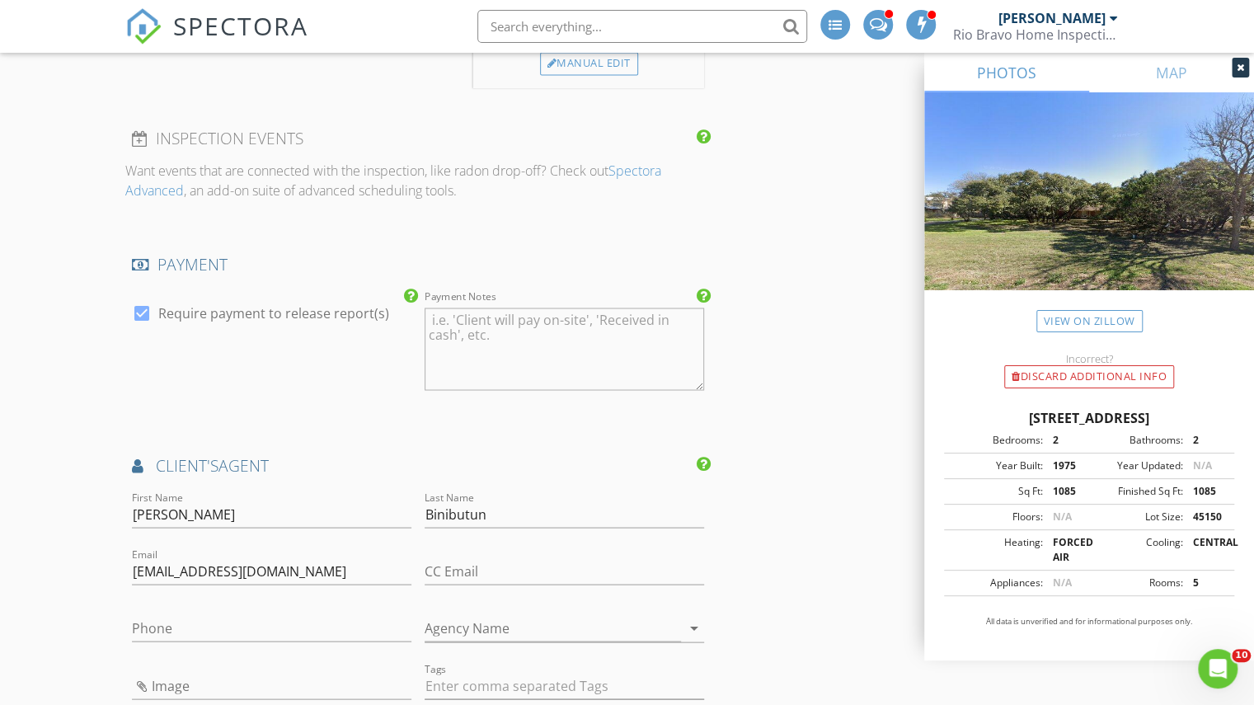
type input "I"
click at [165, 504] on input "[PERSON_NAME]" at bounding box center [271, 513] width 279 height 27
click at [251, 392] on div "check_box Require payment to release report(s)" at bounding box center [271, 350] width 293 height 129
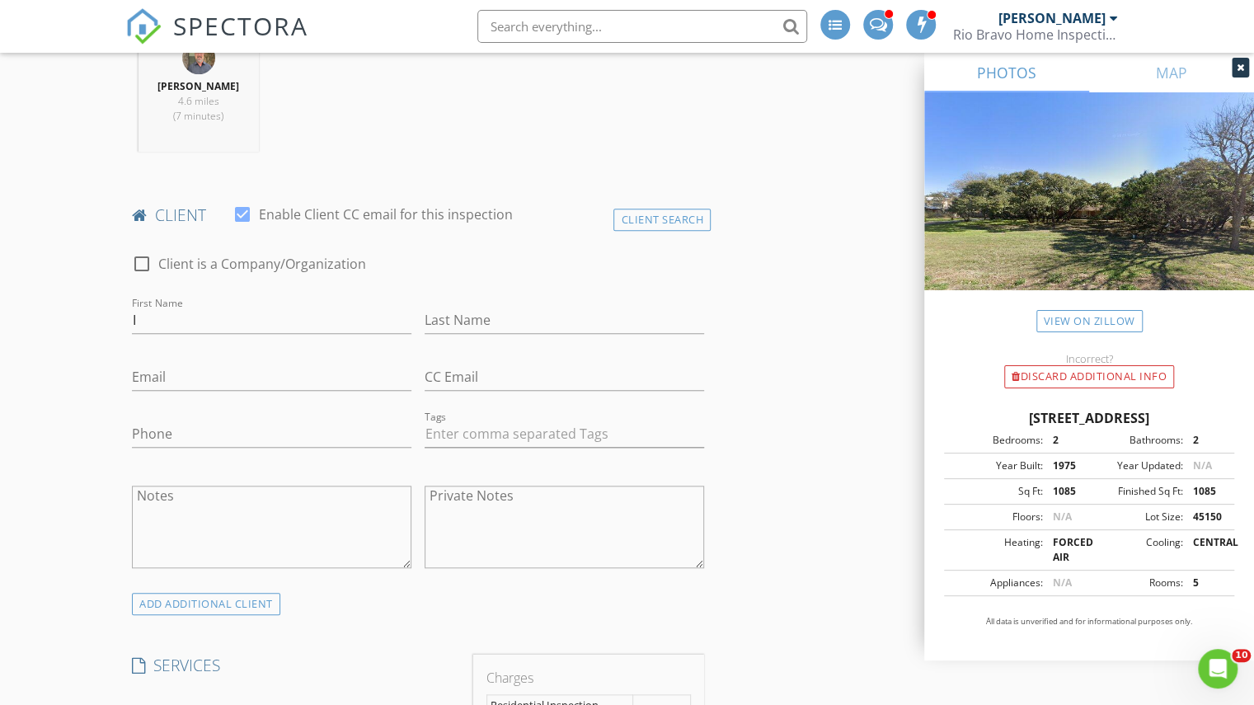
scroll to position [659, 0]
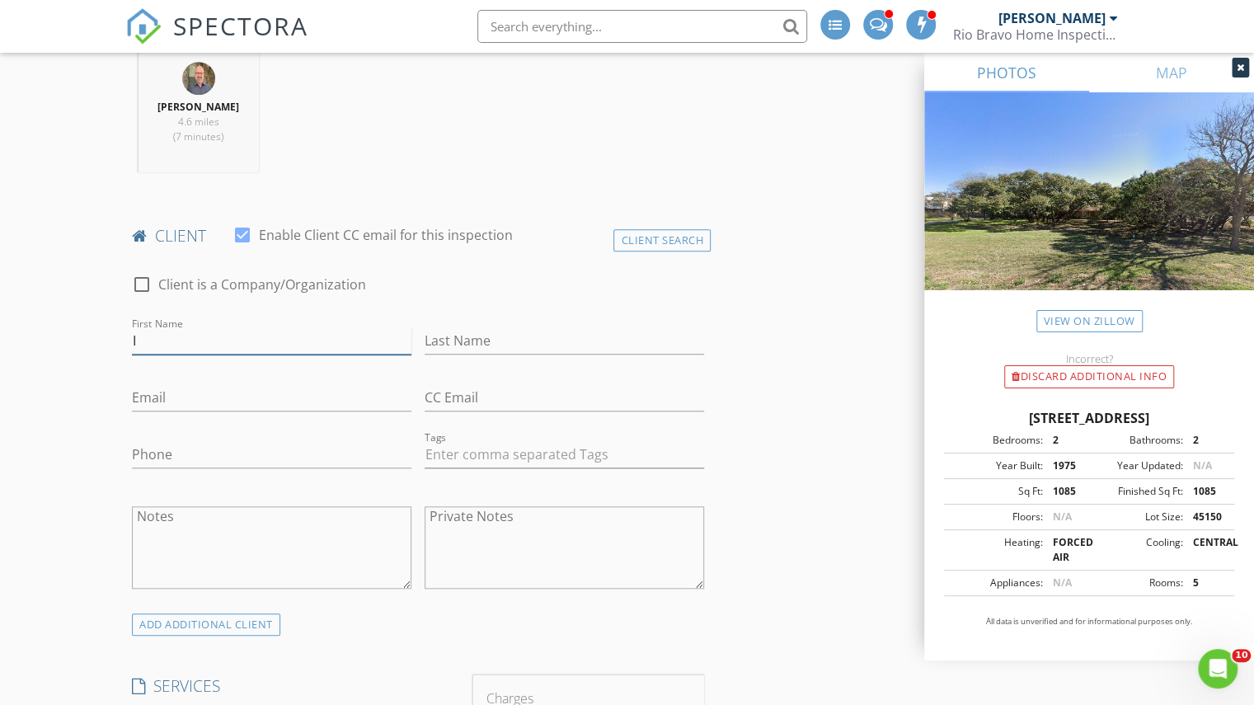
click at [145, 329] on input "I" at bounding box center [271, 340] width 279 height 27
paste input "[PERSON_NAME]"
type input "[PERSON_NAME]"
click at [448, 331] on input "Last Name" at bounding box center [563, 340] width 279 height 27
type input "Karabiyik"
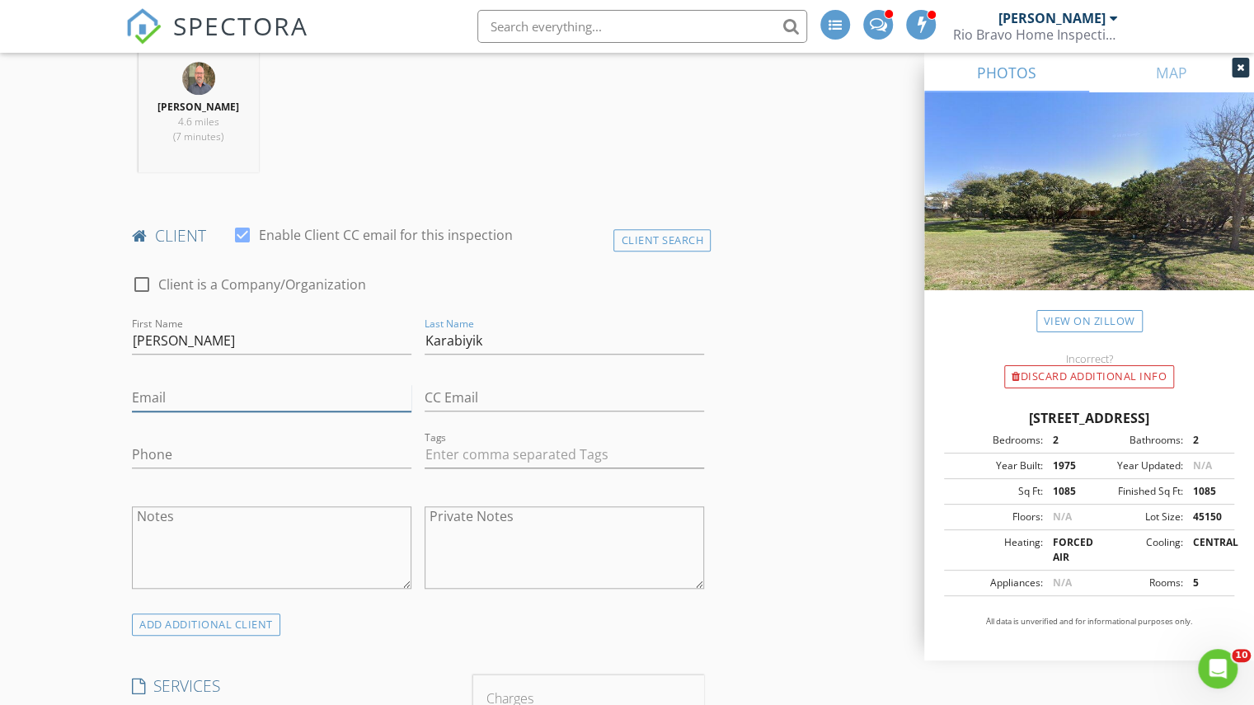
click at [184, 384] on input "Email" at bounding box center [271, 397] width 279 height 27
type input "[EMAIL_ADDRESS][DOMAIN_NAME]"
click at [229, 453] on input "Phone" at bounding box center [271, 454] width 279 height 27
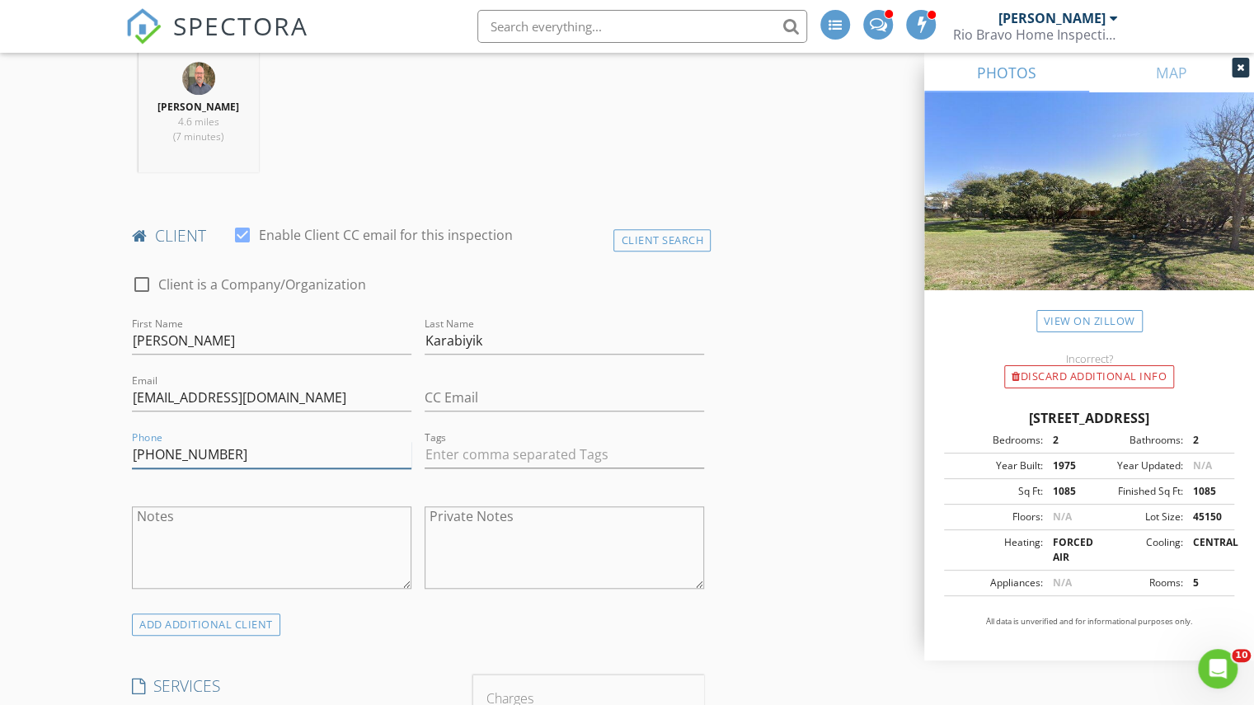
type input "[PHONE_NUMBER]"
click at [373, 151] on div "Charles Cole 4.6 miles (7 minutes)" at bounding box center [417, 117] width 585 height 137
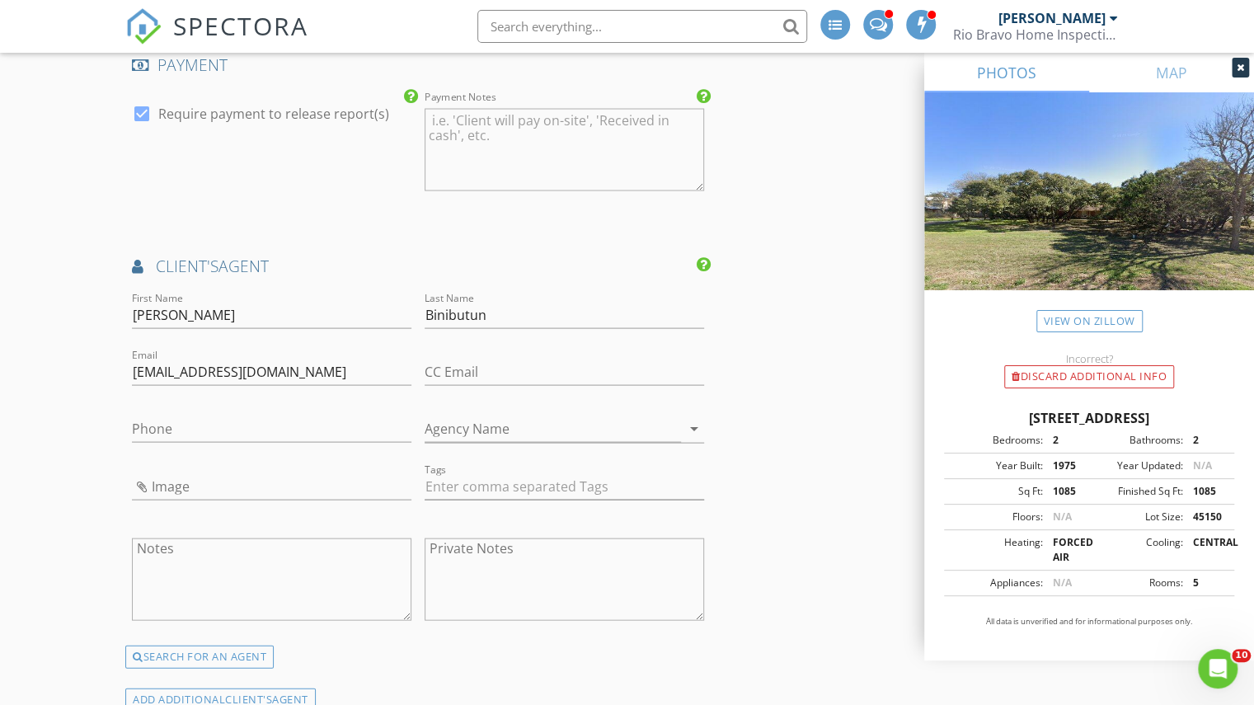
scroll to position [1813, 0]
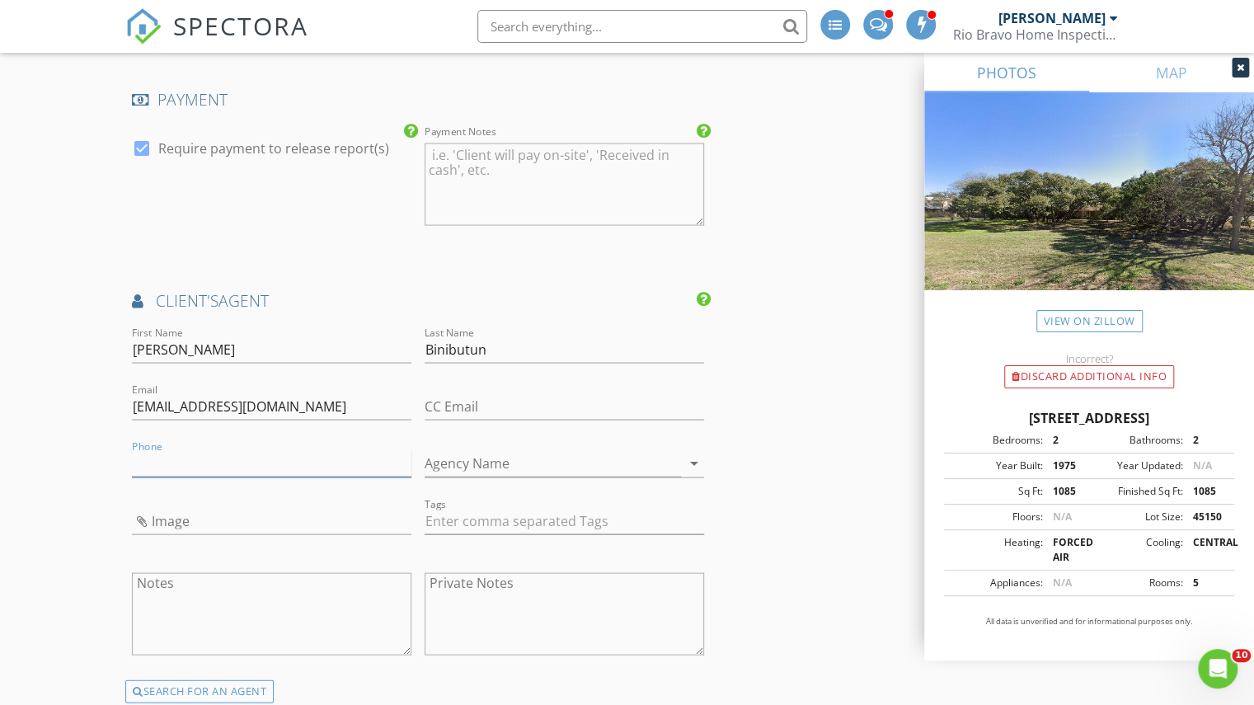
click at [142, 459] on input "Phone" at bounding box center [271, 462] width 279 height 27
click at [358, 200] on div "check_box Require payment to release report(s)" at bounding box center [271, 185] width 293 height 129
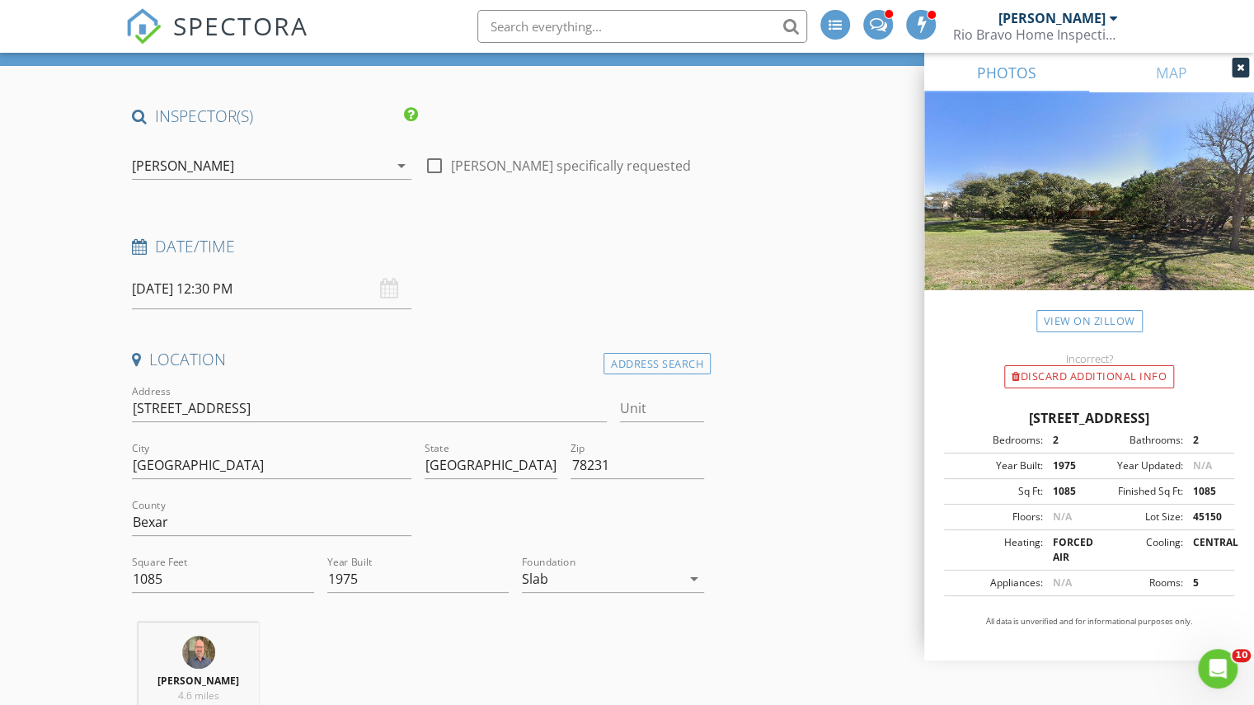
scroll to position [82, 0]
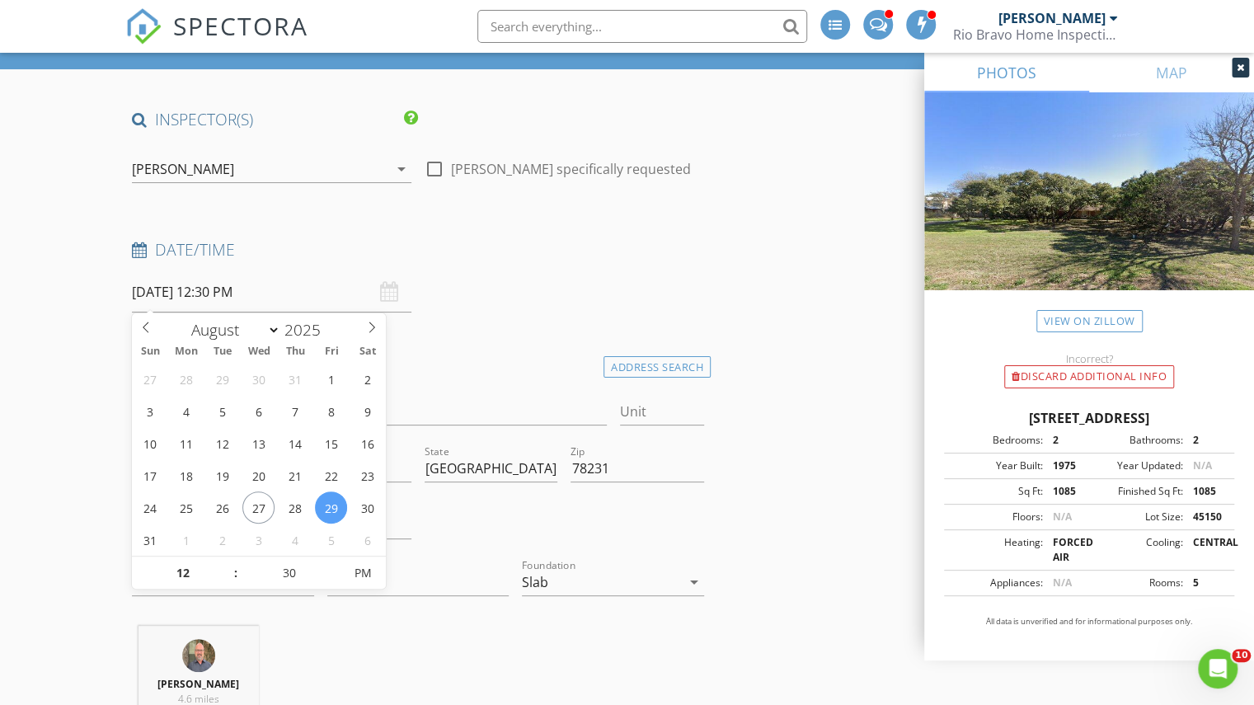
click at [252, 297] on input "08/29/2025 12:30 PM" at bounding box center [271, 292] width 279 height 40
click at [292, 581] on input "30" at bounding box center [288, 573] width 101 height 33
type input "15"
type input "[DATE] 12:15 PM"
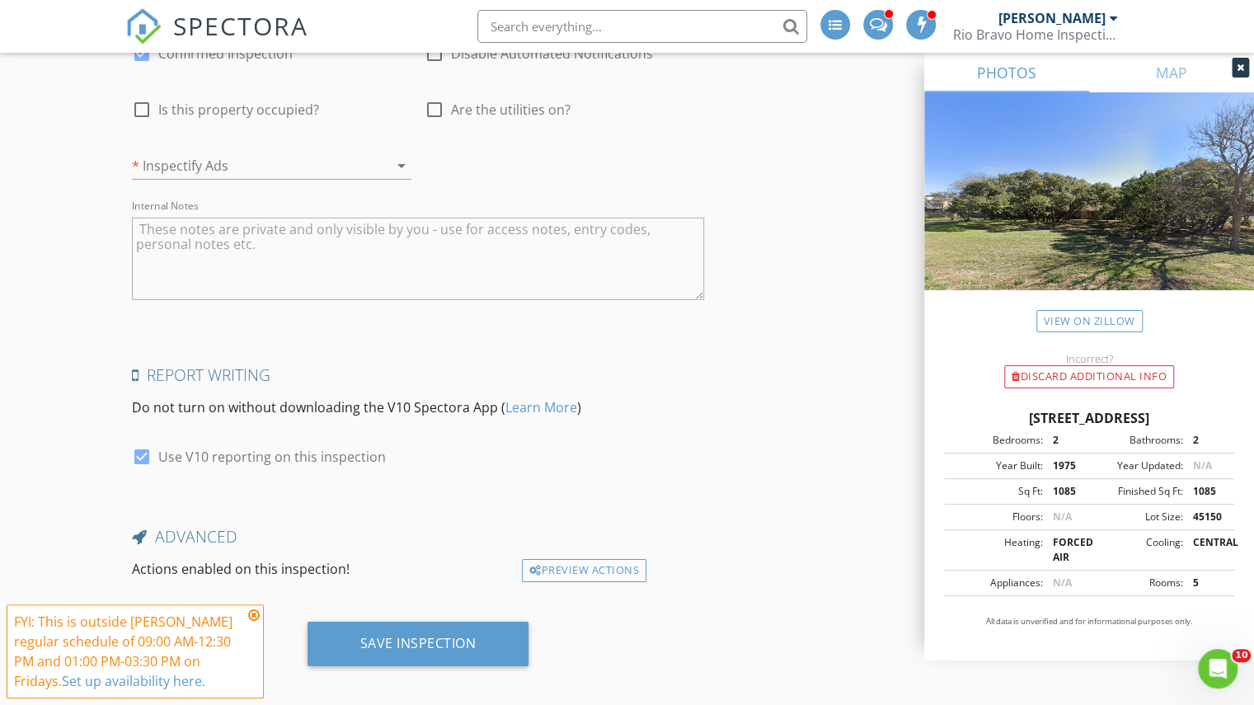
scroll to position [2930, 0]
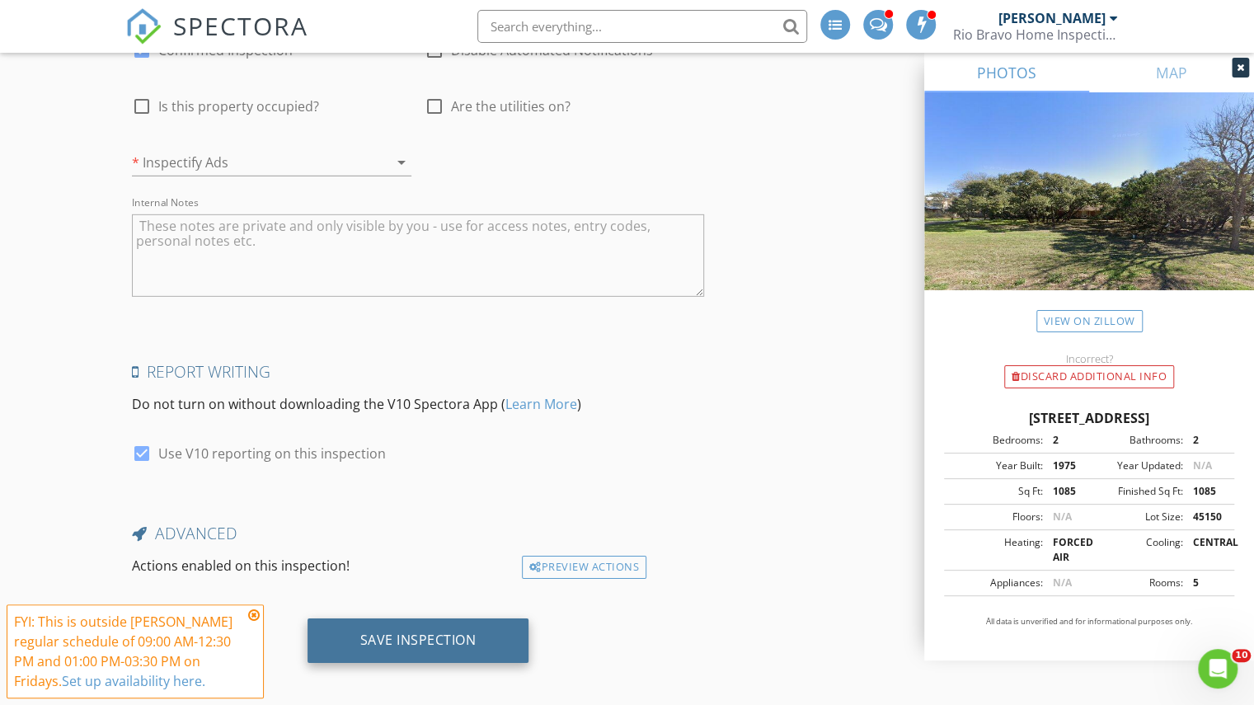
click at [426, 618] on div "Save Inspection" at bounding box center [418, 640] width 222 height 45
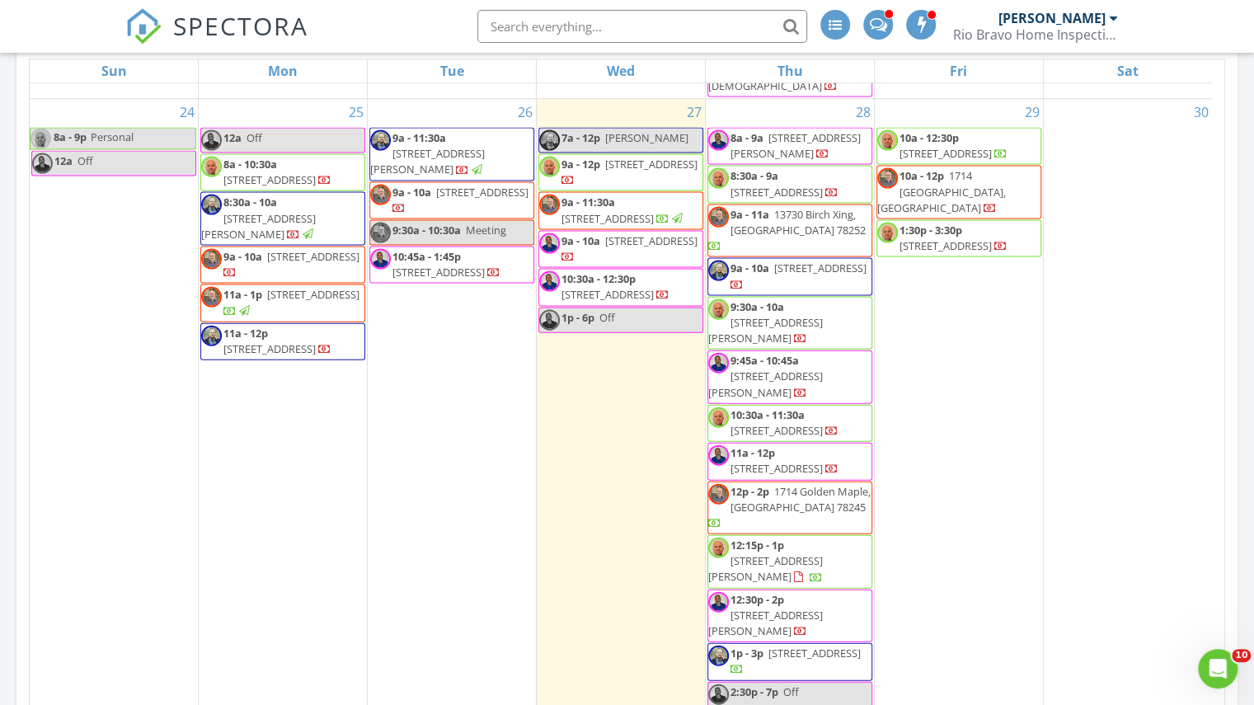
scroll to position [2117, 0]
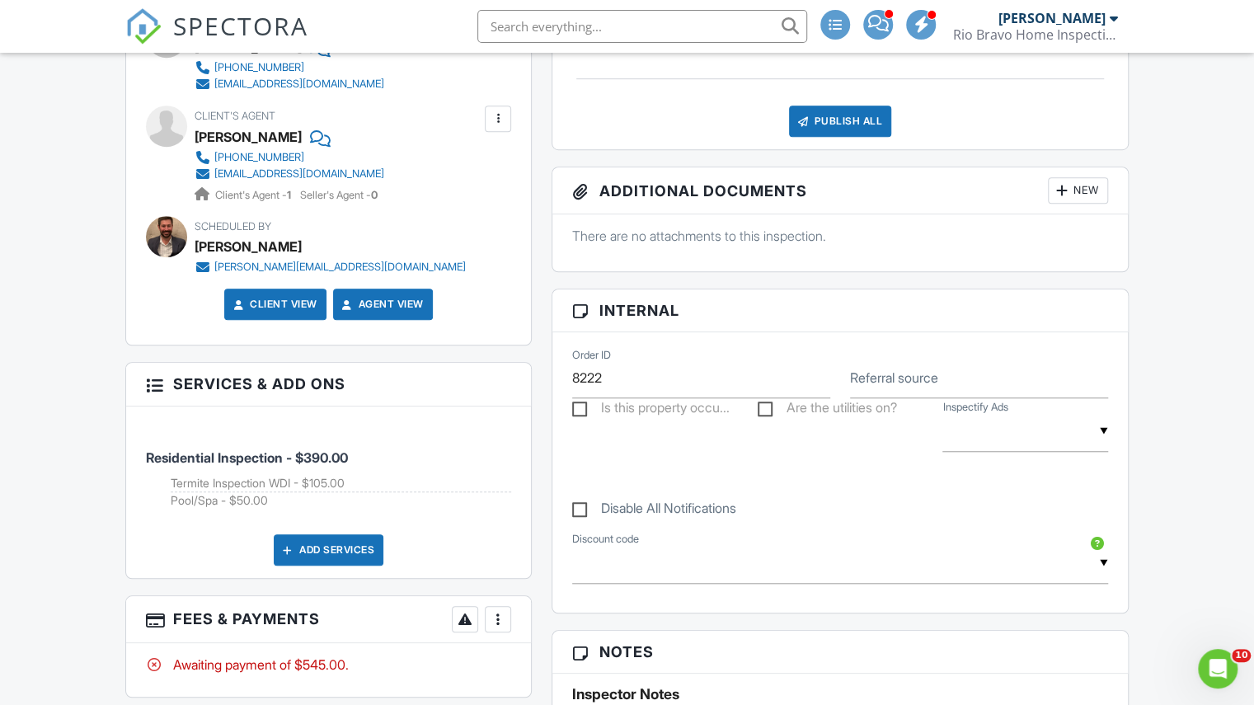
scroll to position [907, 0]
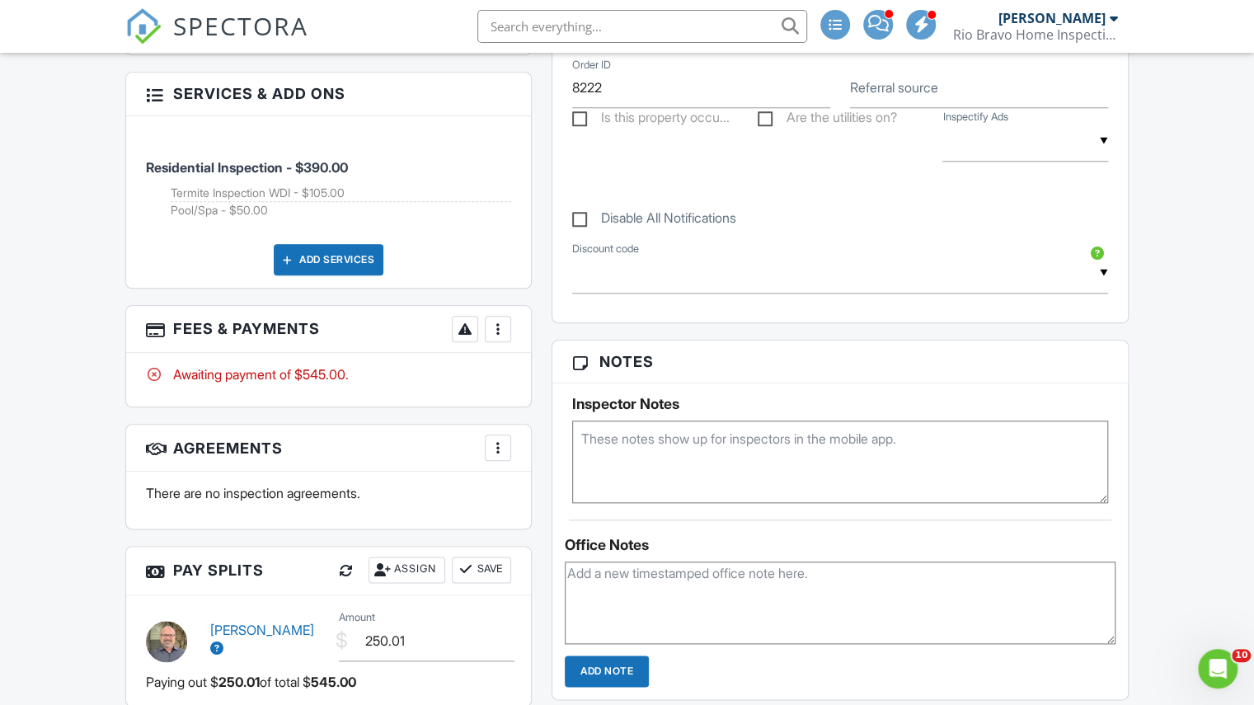
click at [605, 462] on textarea at bounding box center [840, 461] width 536 height 82
type textarea "they want to be present torwards end, home + pool and ill text [PERSON_NAME]"
click at [1169, 433] on div "Dashboard Pay Reports Payouts Contacts Metrics Automations Settings Support Cen…" at bounding box center [627, 267] width 1254 height 2242
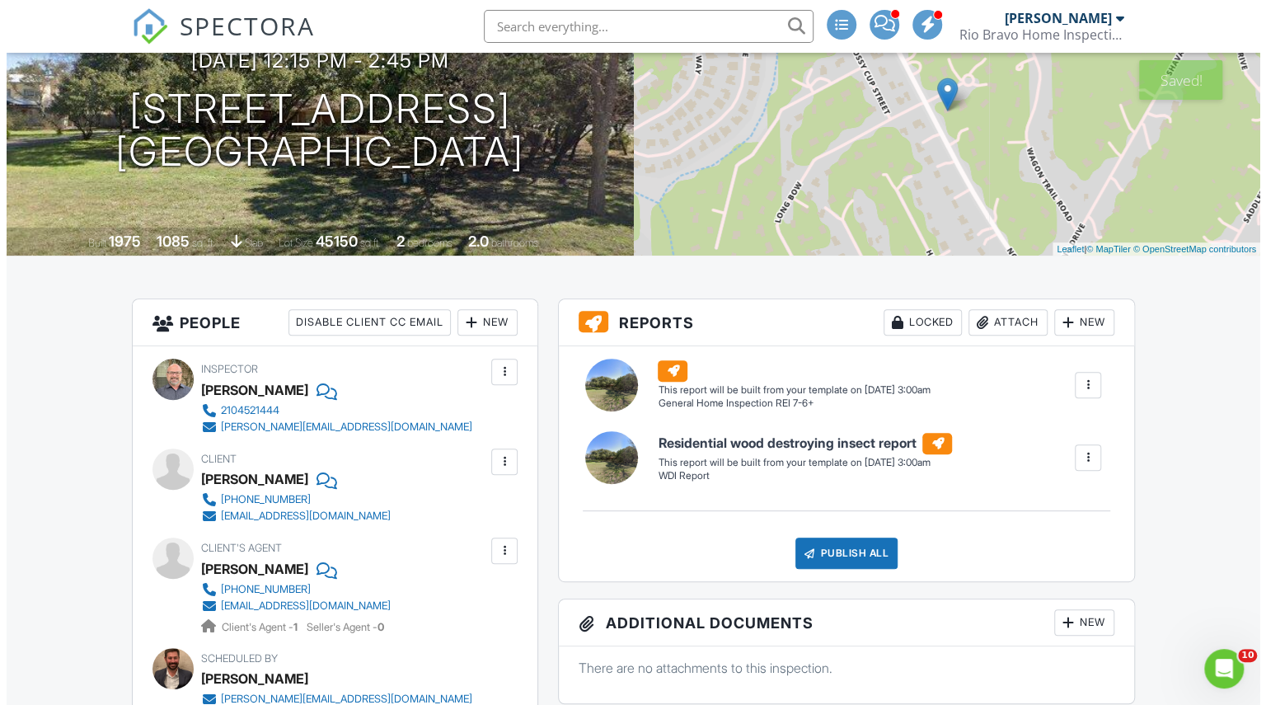
scroll to position [165, 0]
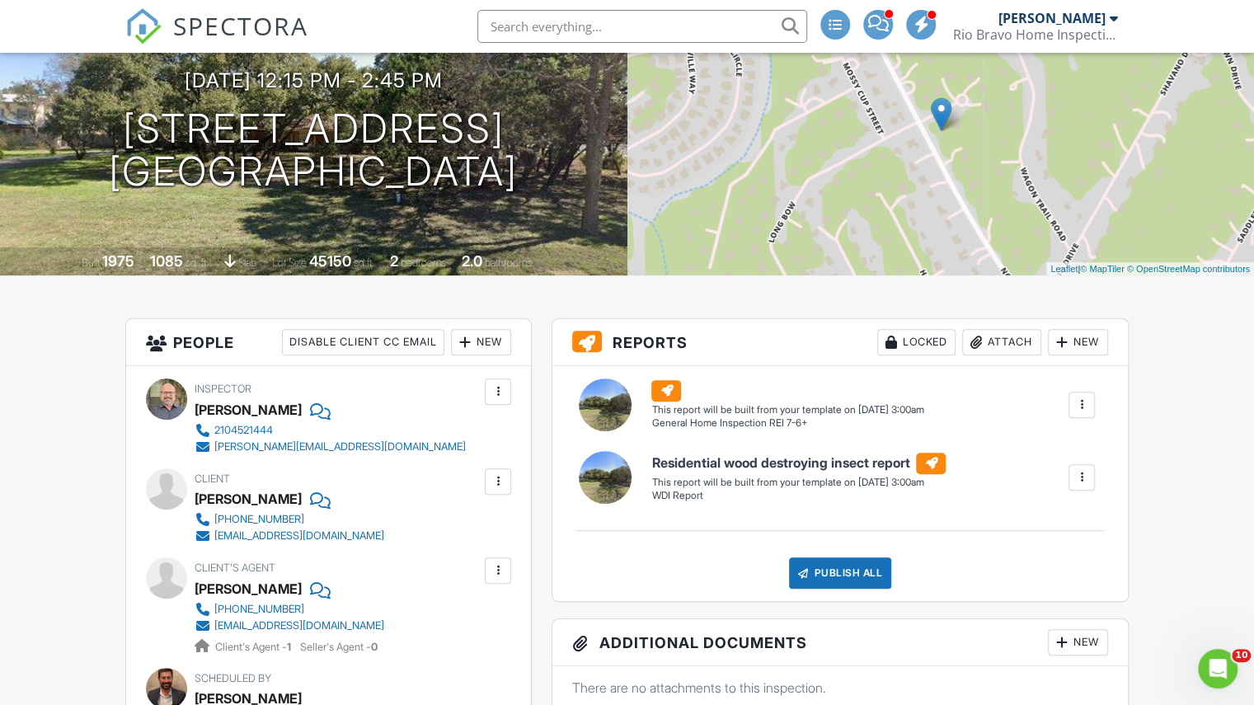
click at [1076, 472] on div at bounding box center [1081, 477] width 16 height 16
click at [1001, 560] on li "Delete" at bounding box center [1047, 565] width 93 height 41
click at [1090, 484] on div at bounding box center [1081, 477] width 26 height 26
click at [1025, 562] on link "Delete" at bounding box center [1048, 565] width 80 height 18
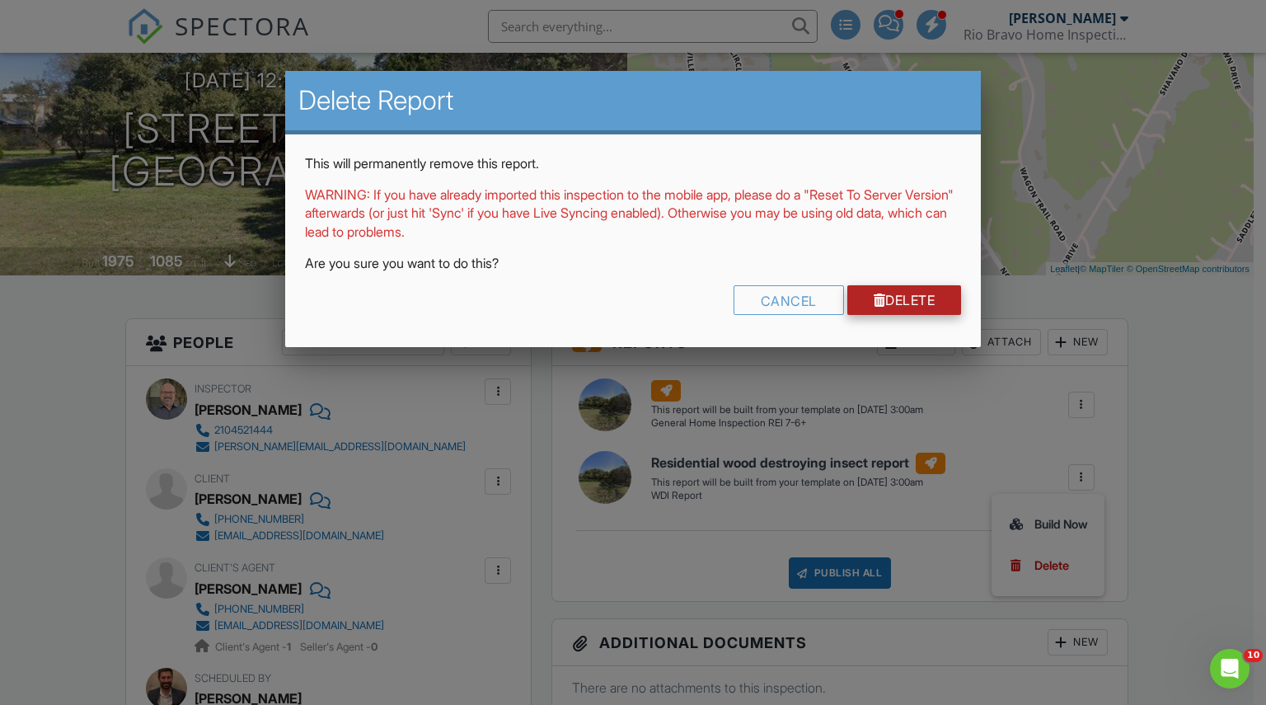
click at [894, 298] on link "Delete" at bounding box center [904, 300] width 115 height 30
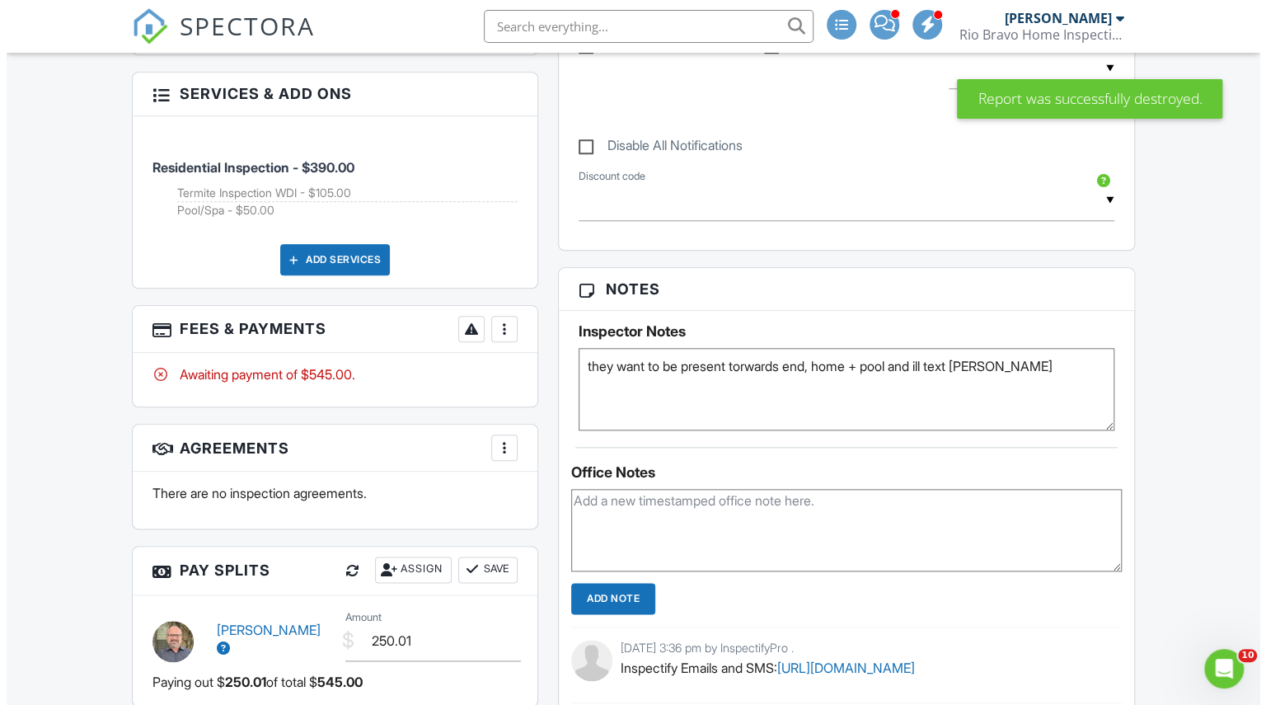
scroll to position [1236, 0]
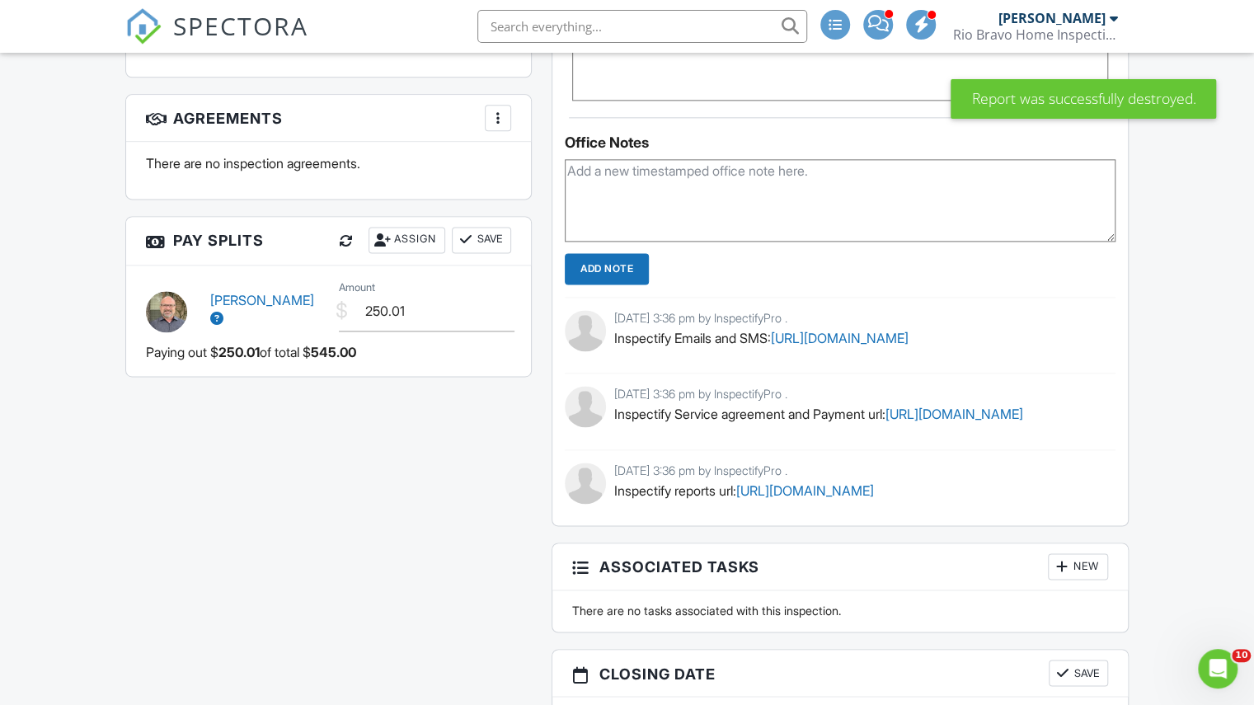
click at [415, 241] on div "Assign" at bounding box center [406, 240] width 77 height 26
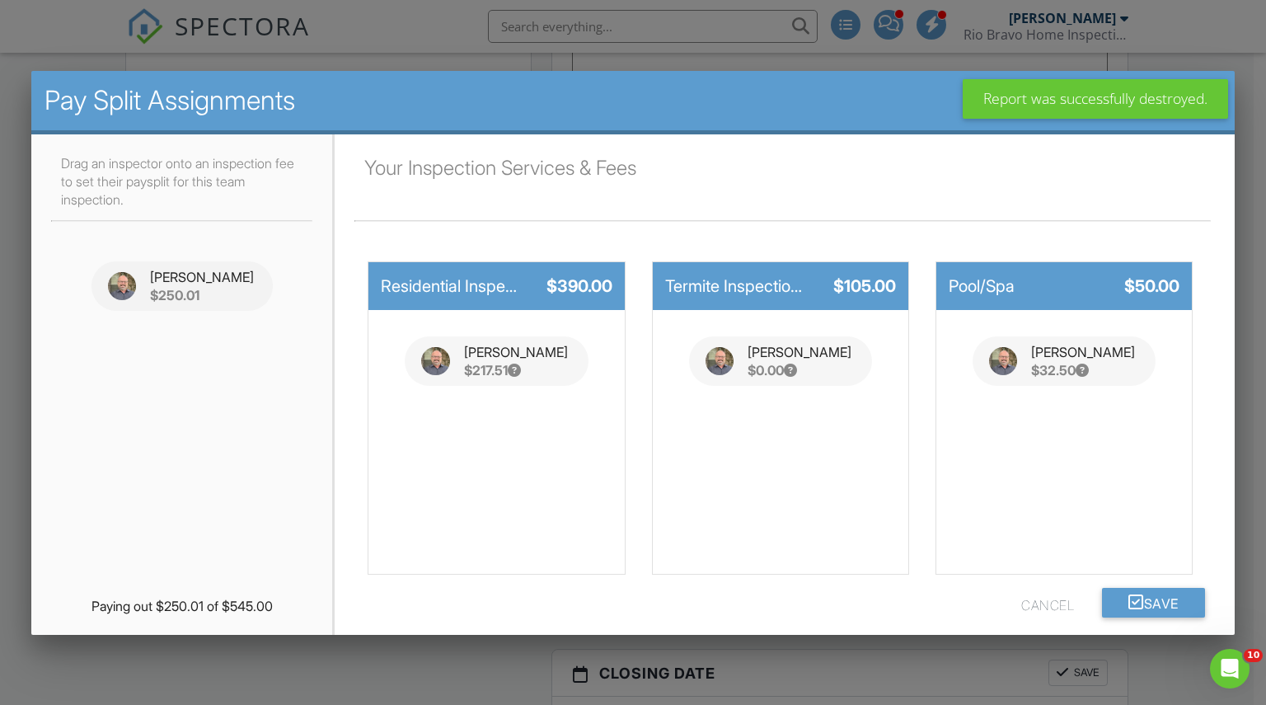
click at [965, 344] on div "Charles Cole $32.50" at bounding box center [1064, 361] width 203 height 77
click at [1121, 611] on button "Save" at bounding box center [1153, 603] width 103 height 30
